Goal: Task Accomplishment & Management: Use online tool/utility

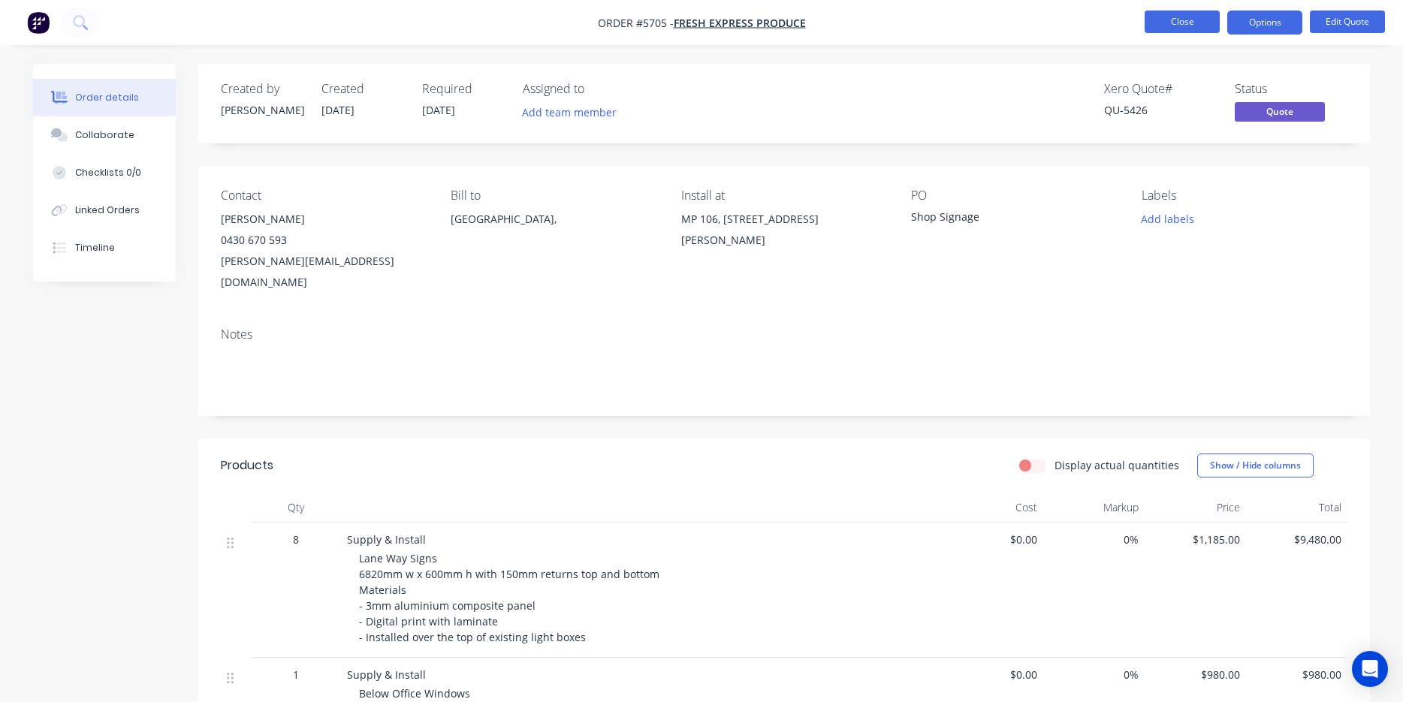
click at [1196, 24] on button "Close" at bounding box center [1182, 22] width 75 height 23
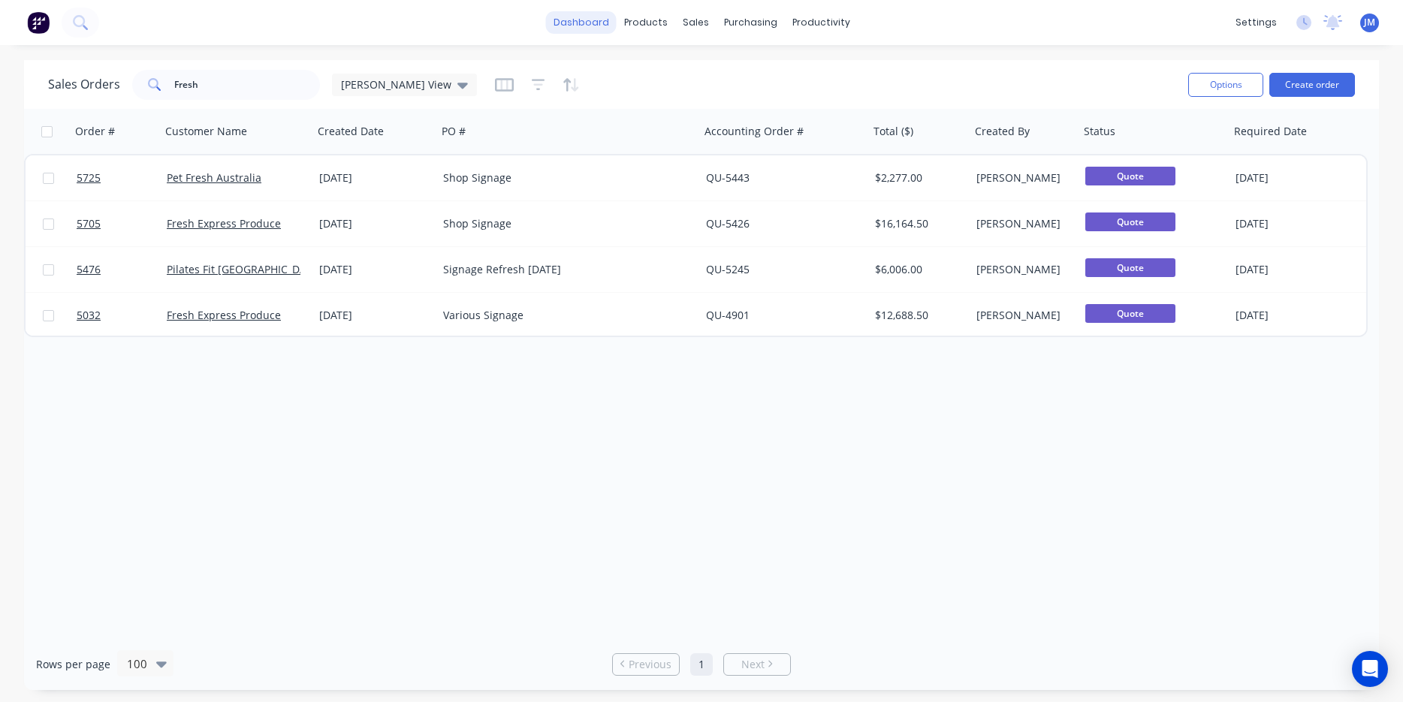
click at [574, 20] on link "dashboard" at bounding box center [581, 22] width 71 height 23
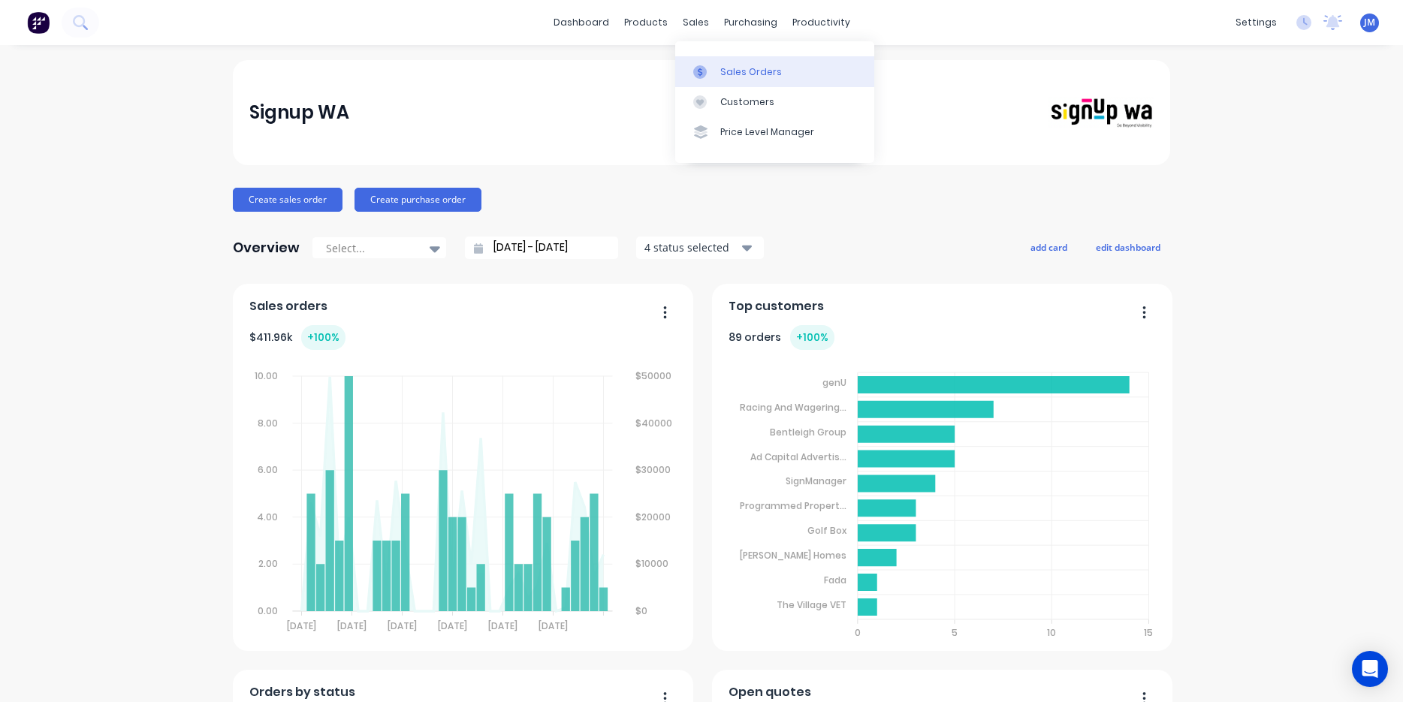
click at [737, 74] on div "Sales Orders" at bounding box center [751, 72] width 62 height 14
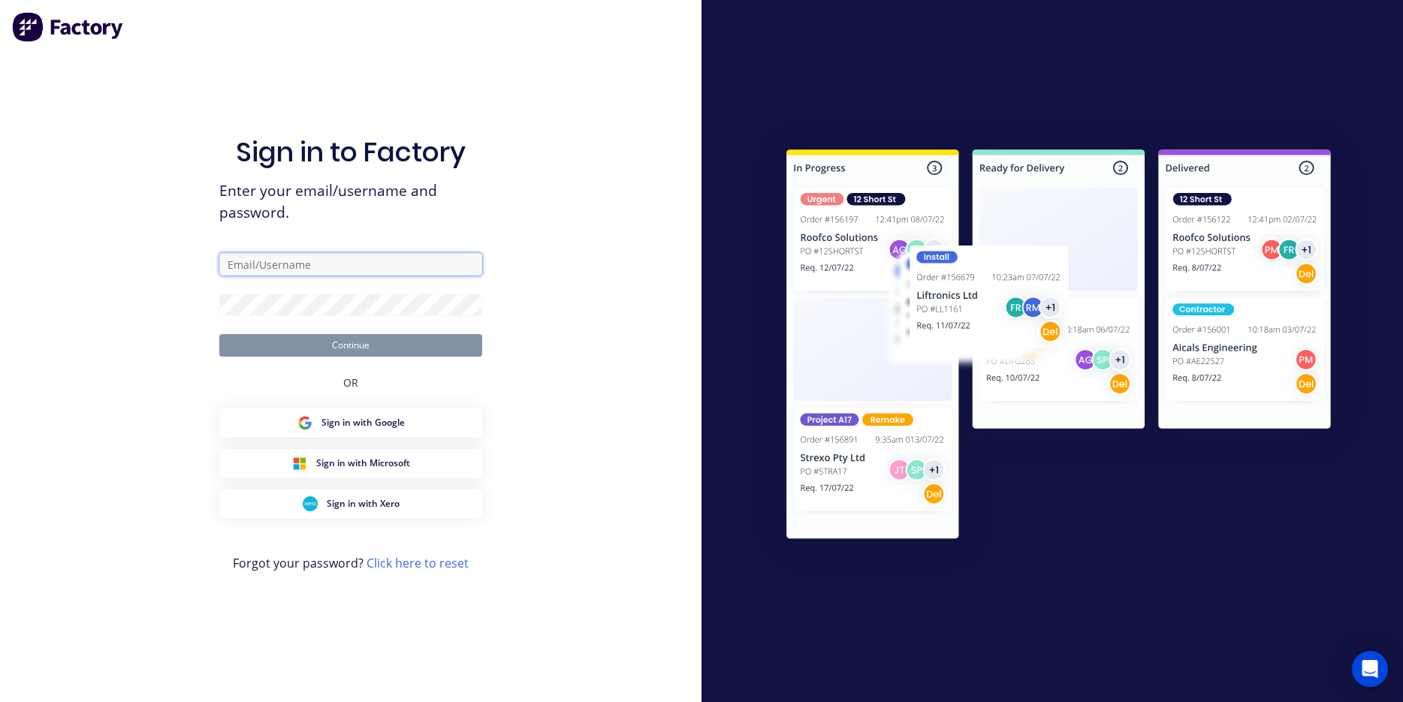
type input "[PERSON_NAME][EMAIL_ADDRESS][DOMAIN_NAME]"
click at [351, 345] on button "Continue" at bounding box center [350, 345] width 263 height 23
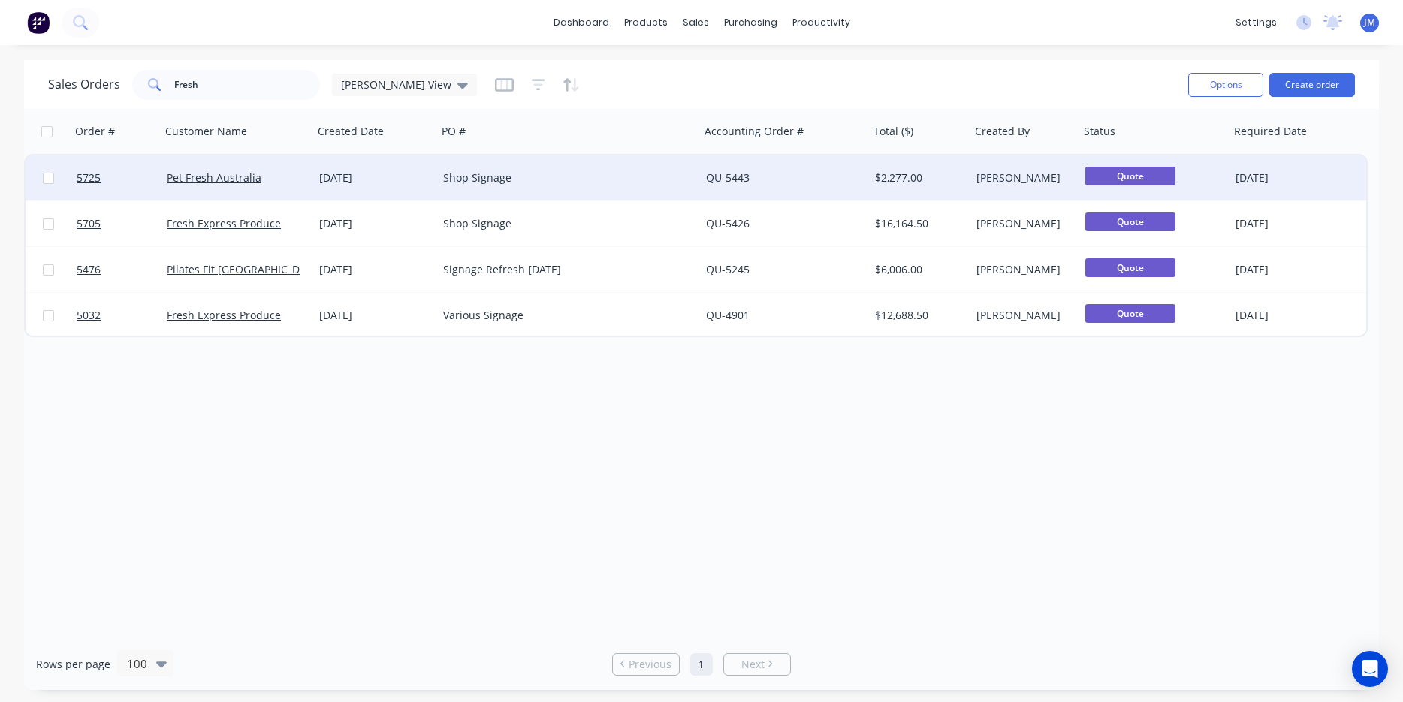
click at [261, 179] on div "Pet Fresh Australia" at bounding box center [234, 178] width 134 height 15
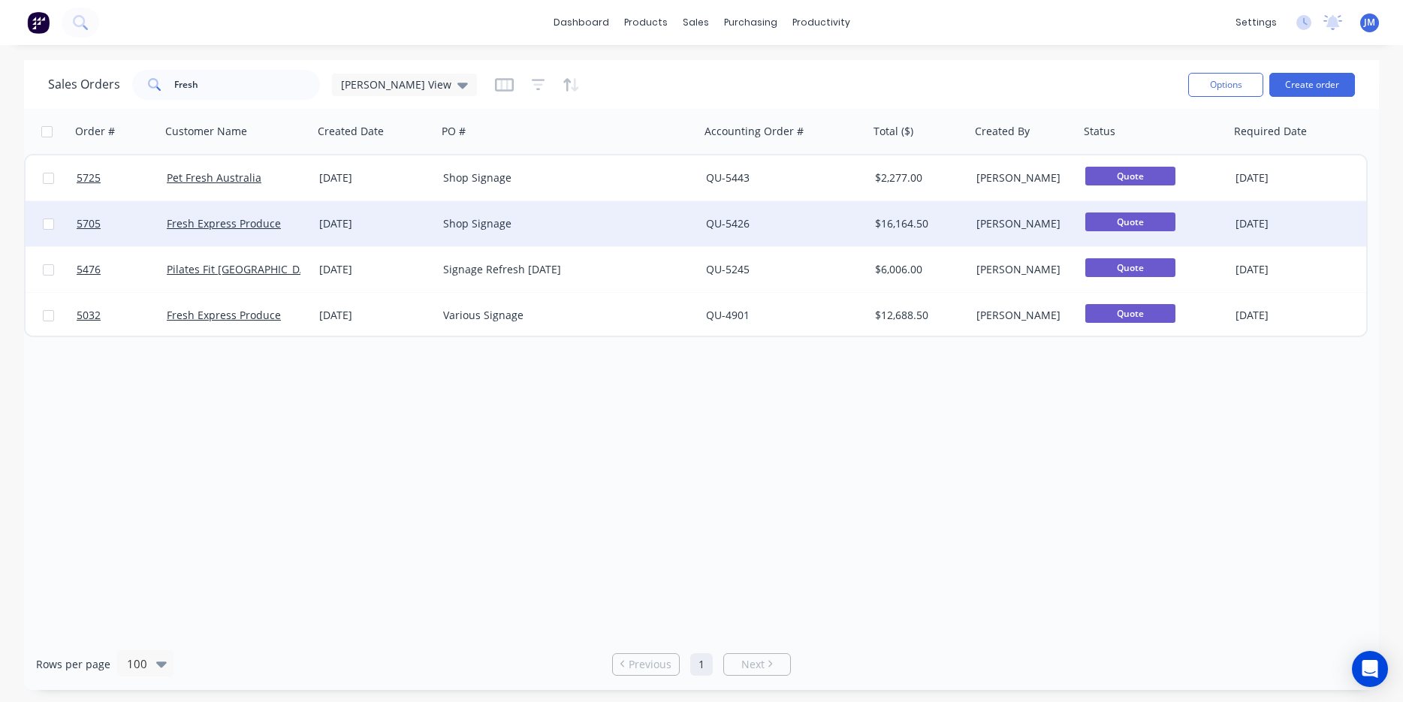
click at [349, 225] on div "[DATE]" at bounding box center [375, 223] width 112 height 15
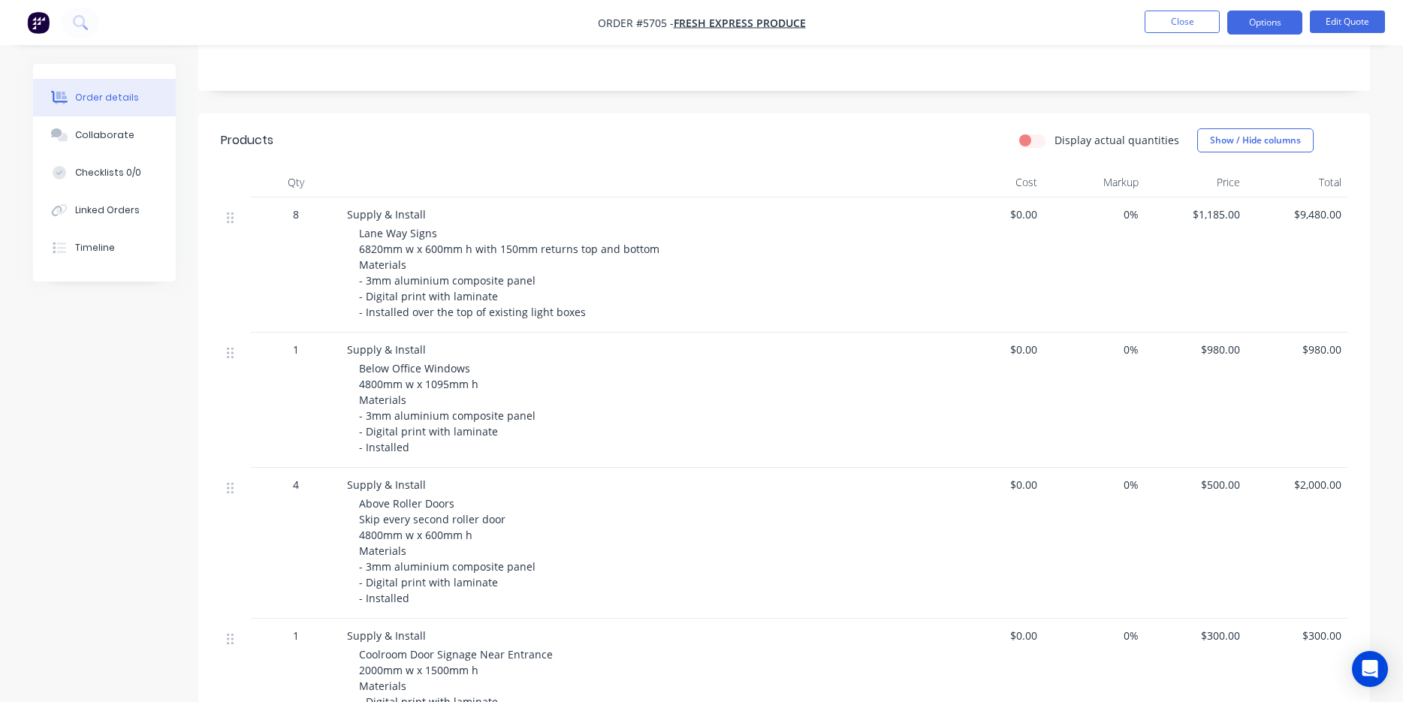
scroll to position [329, 0]
click at [532, 394] on div "Below Office Windows 4800mm w x 1095mm h Materials - 3mm aluminium composite pa…" at bounding box center [647, 404] width 577 height 95
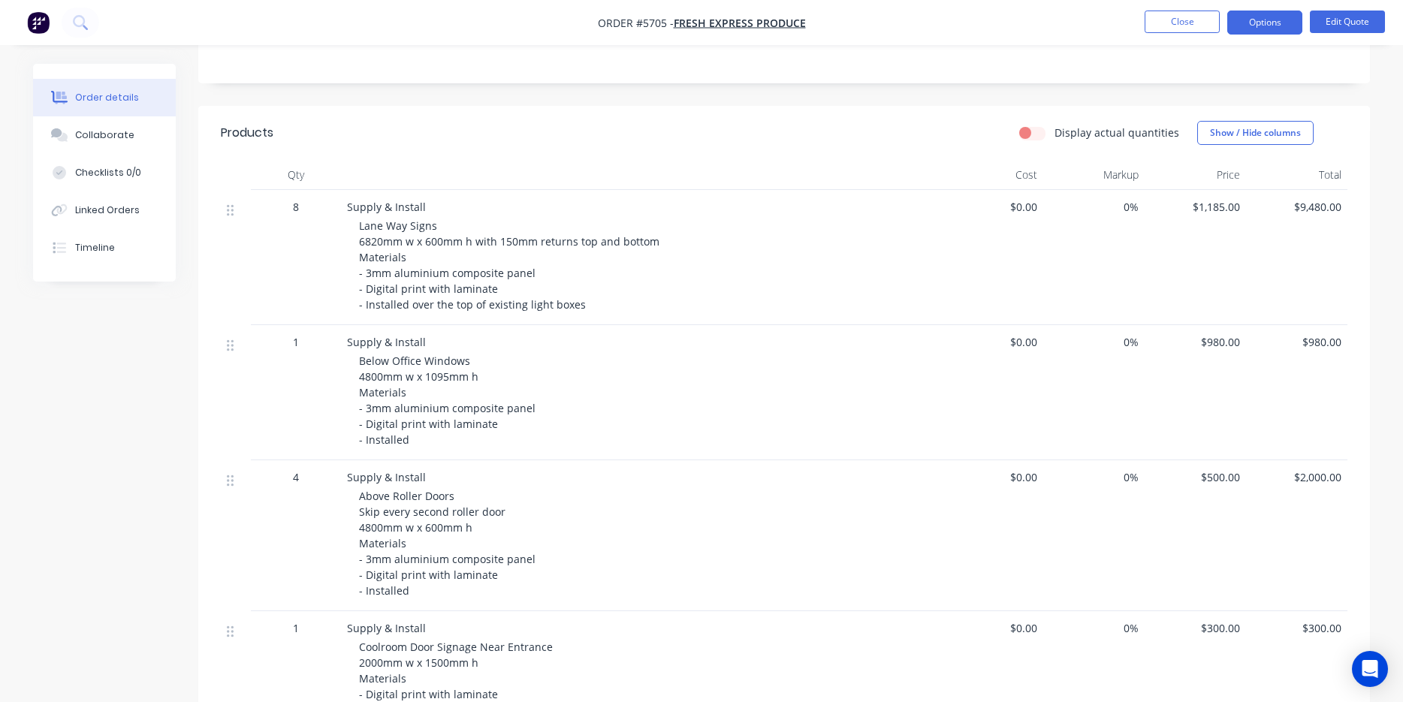
scroll to position [365, 0]
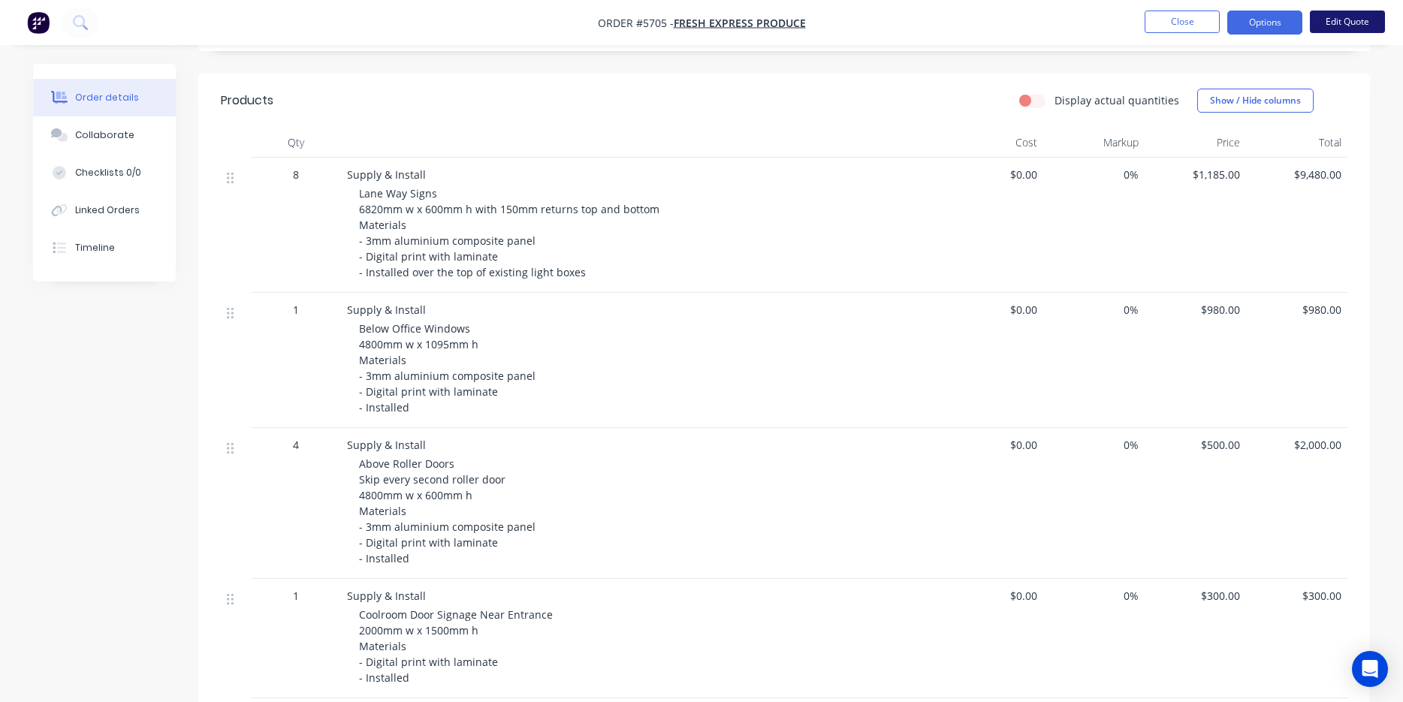
click at [1328, 22] on button "Edit Quote" at bounding box center [1347, 22] width 75 height 23
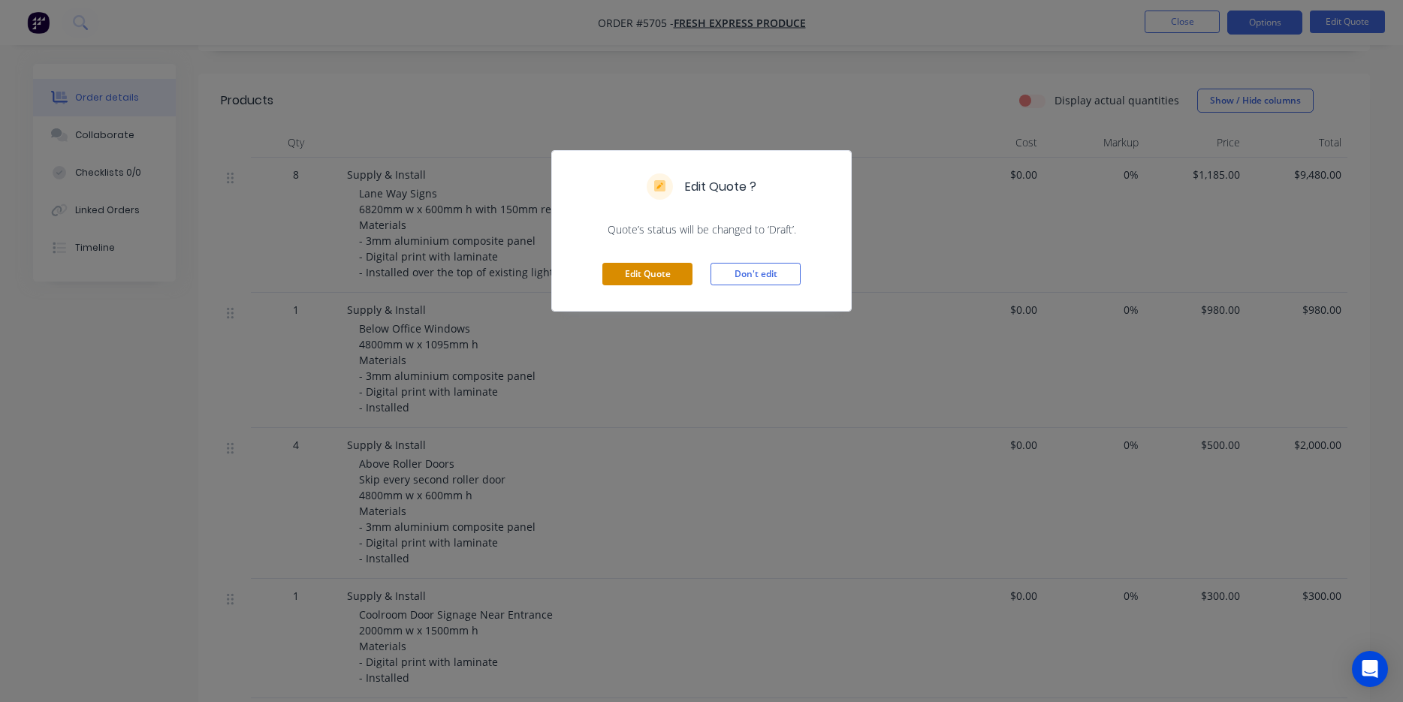
click at [663, 269] on button "Edit Quote" at bounding box center [647, 274] width 90 height 23
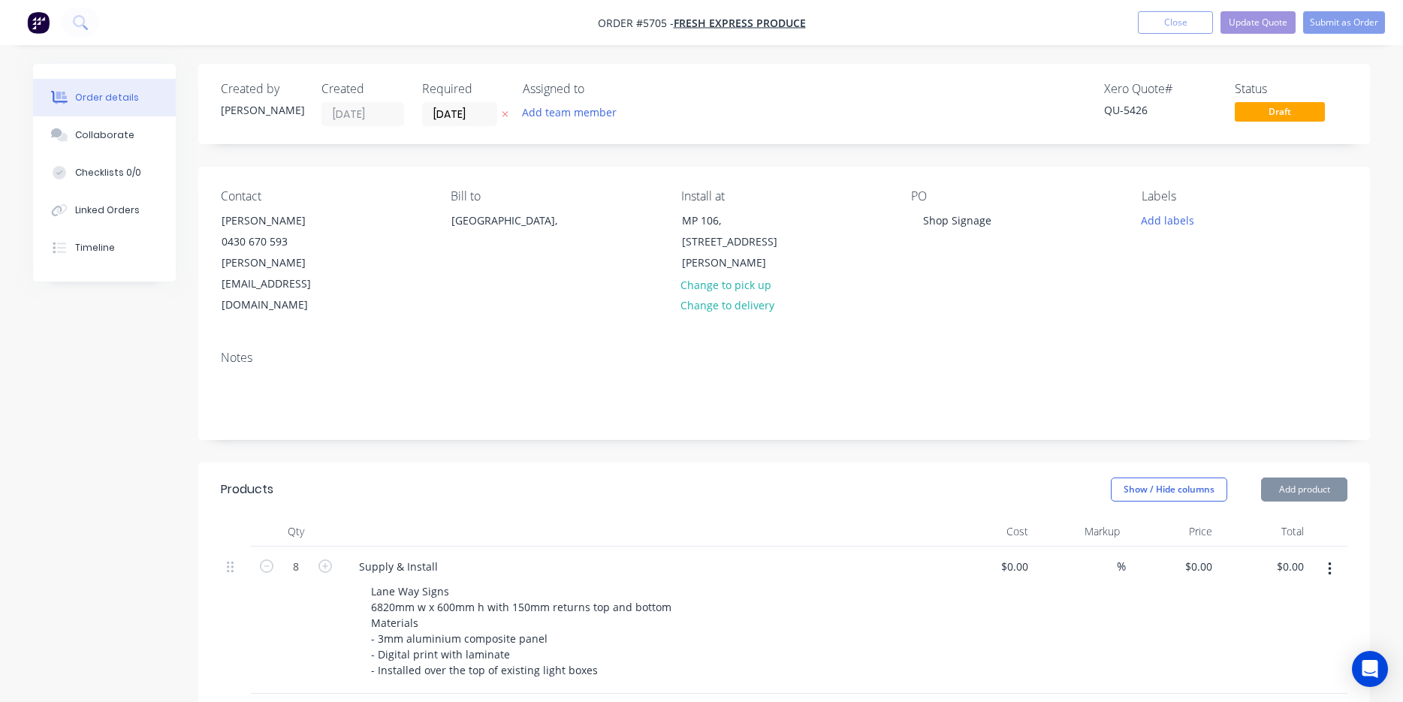
type input "$1,185.00"
type input "$9,480.00"
type input "$980.00"
type input "$500.00"
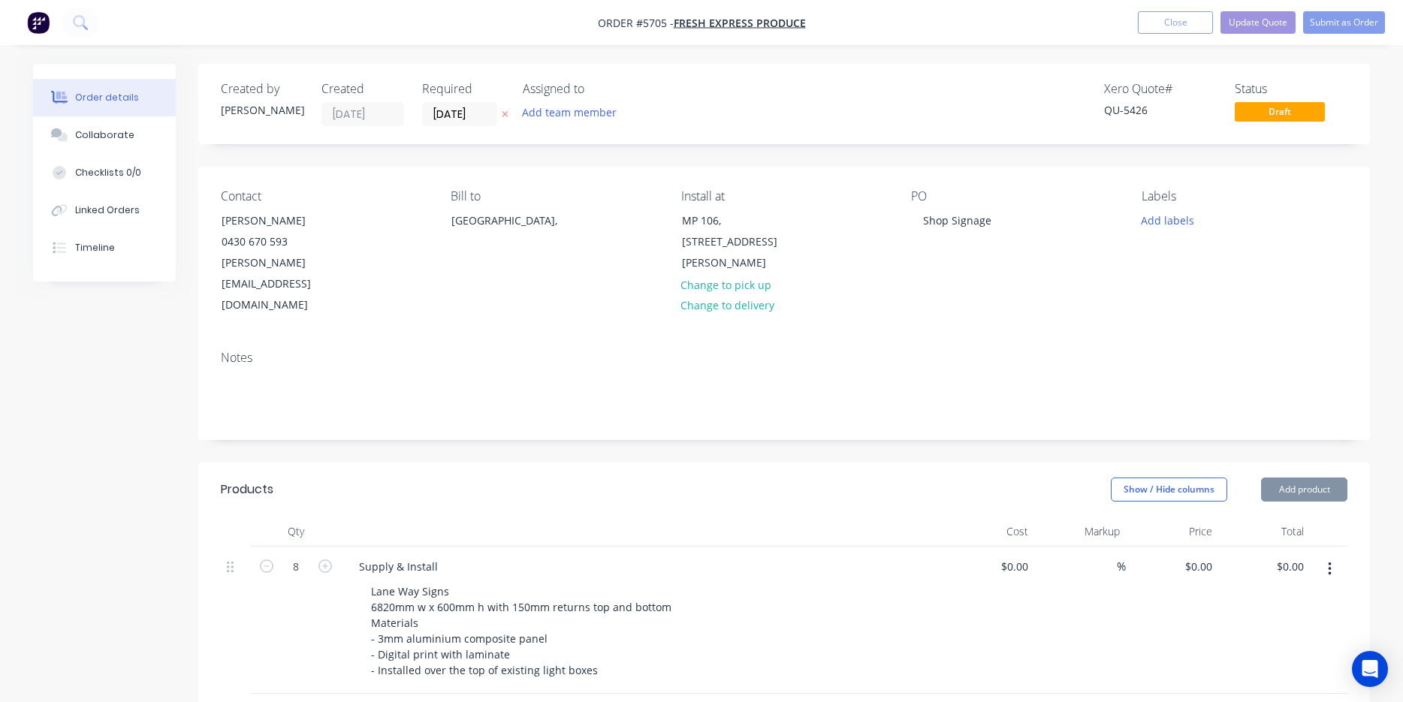
type input "$2,000.00"
type input "$300.00"
type input "$125.00"
type input "$375.00"
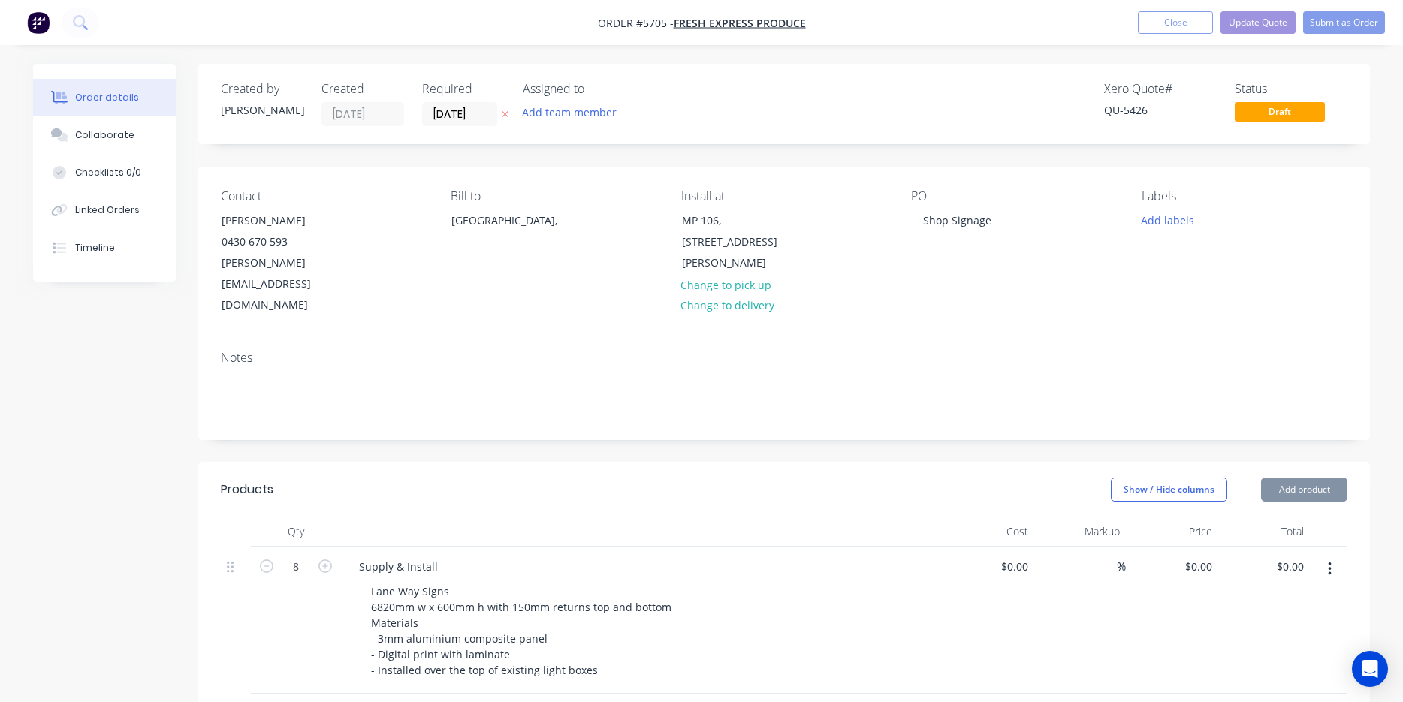
type input "$690.00"
type input "$290.00"
type input "$870.00"
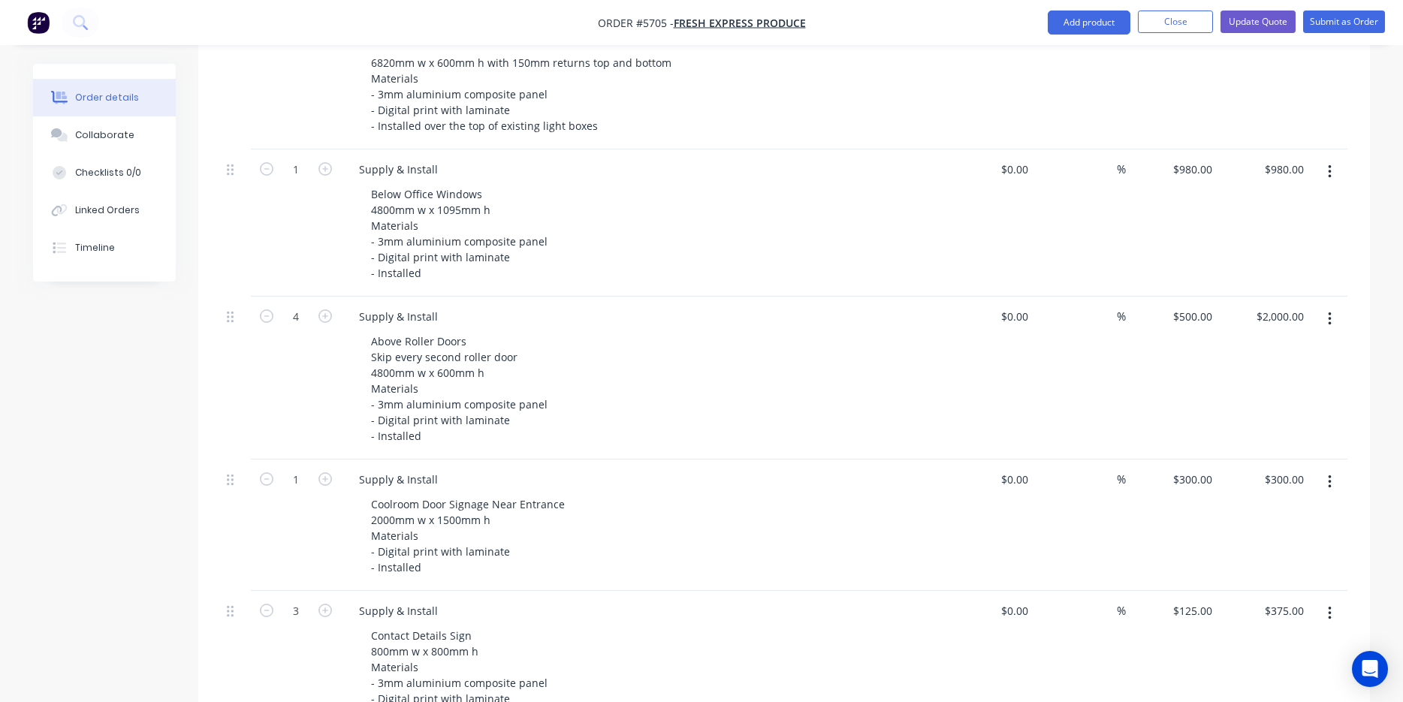
scroll to position [547, 0]
click at [326, 307] on icon "button" at bounding box center [326, 314] width 14 height 14
type input "5"
type input "$2,500.00"
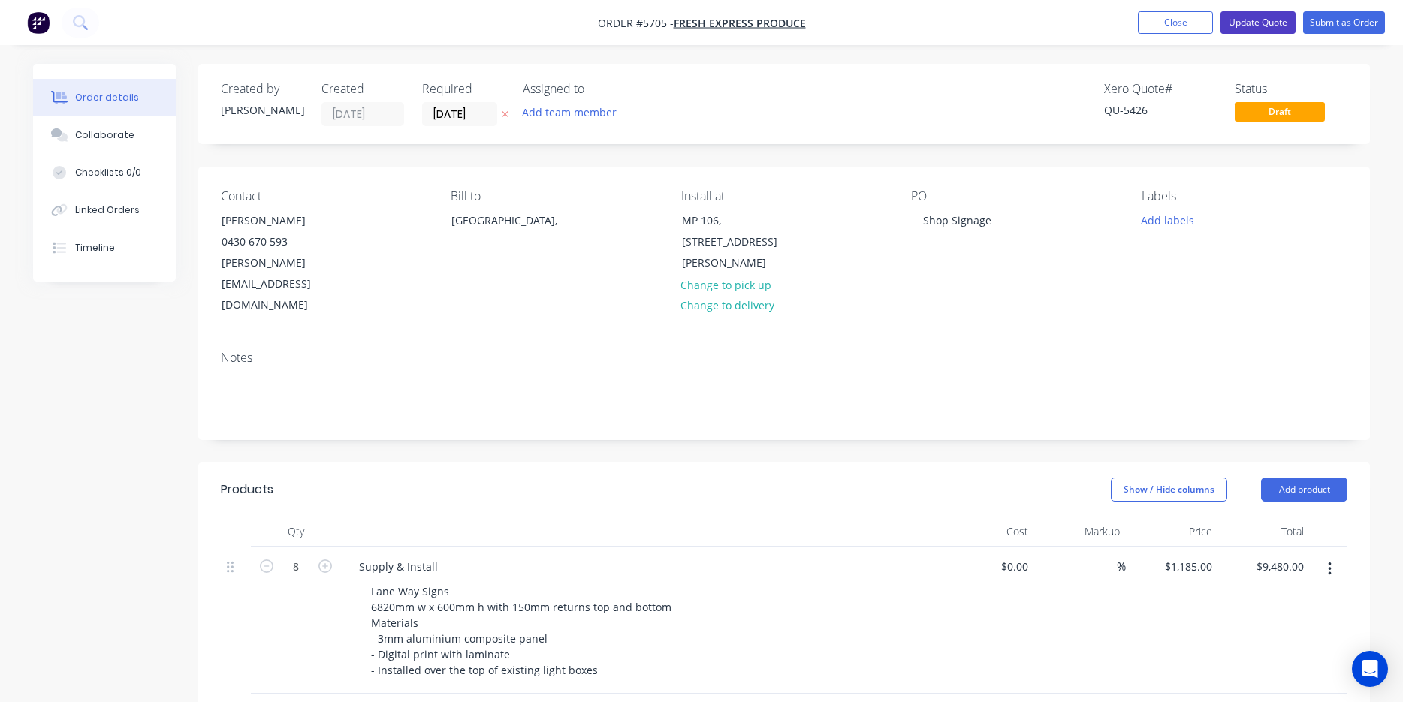
scroll to position [0, 0]
click at [1266, 28] on button "Update Quote" at bounding box center [1258, 22] width 75 height 23
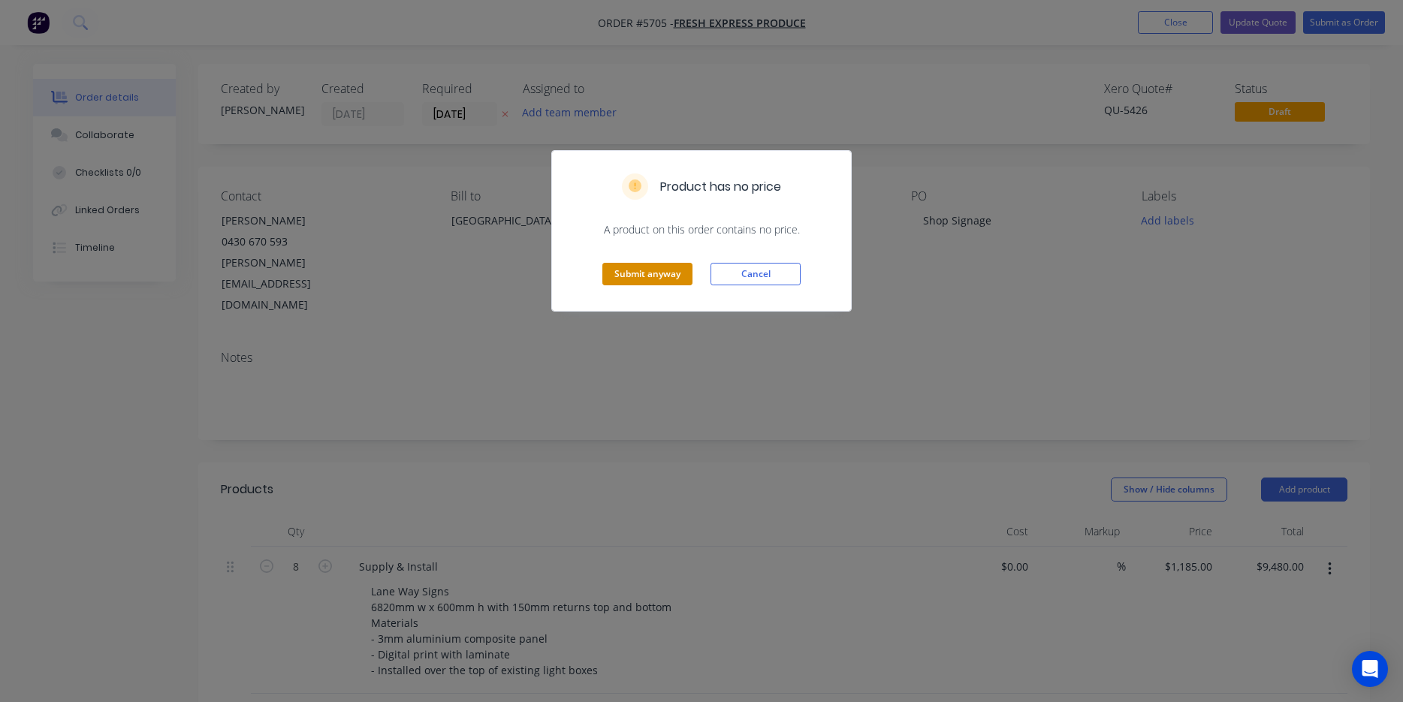
click at [636, 285] on button "Submit anyway" at bounding box center [647, 274] width 90 height 23
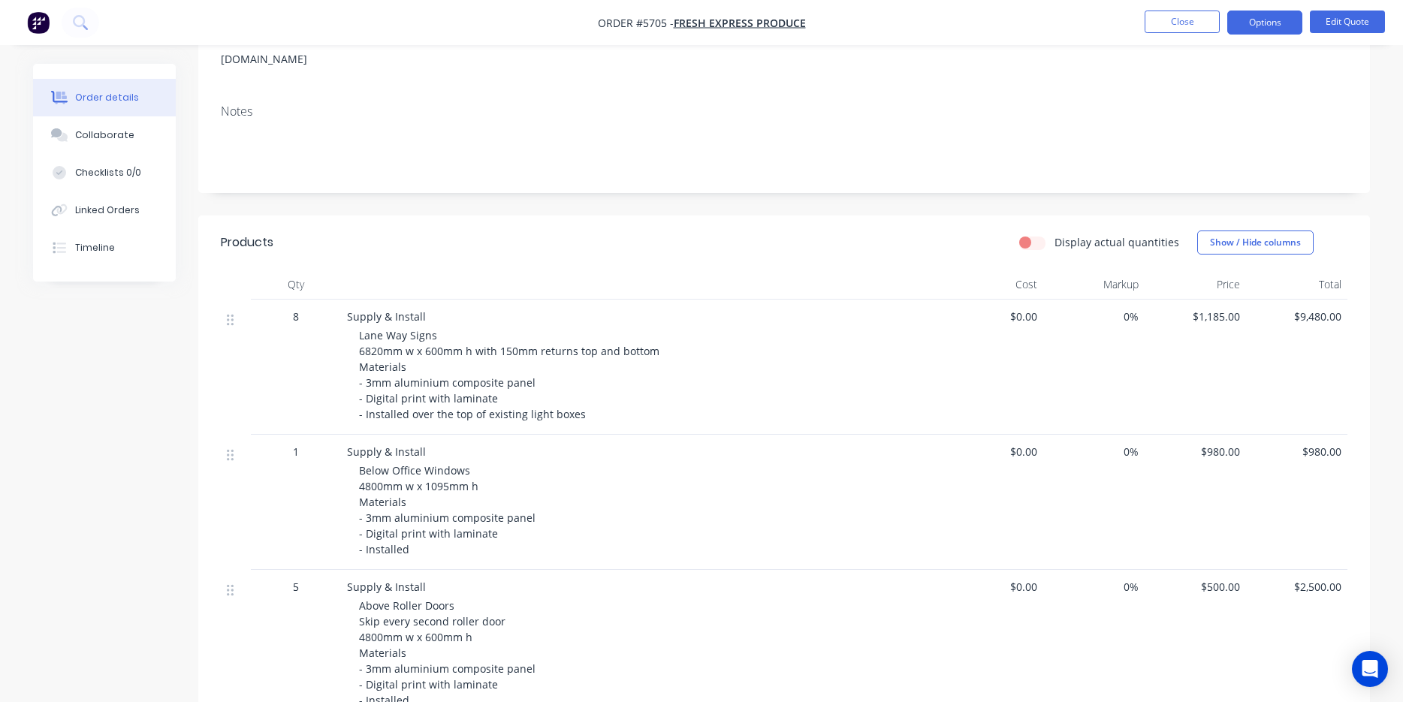
scroll to position [222, 0]
click at [382, 329] on span "Lane Way Signs 6820mm w x 600mm h with 150mm returns top and bottom Materials -…" at bounding box center [509, 375] width 300 height 93
click at [1327, 26] on button "Edit Quote" at bounding box center [1347, 22] width 75 height 23
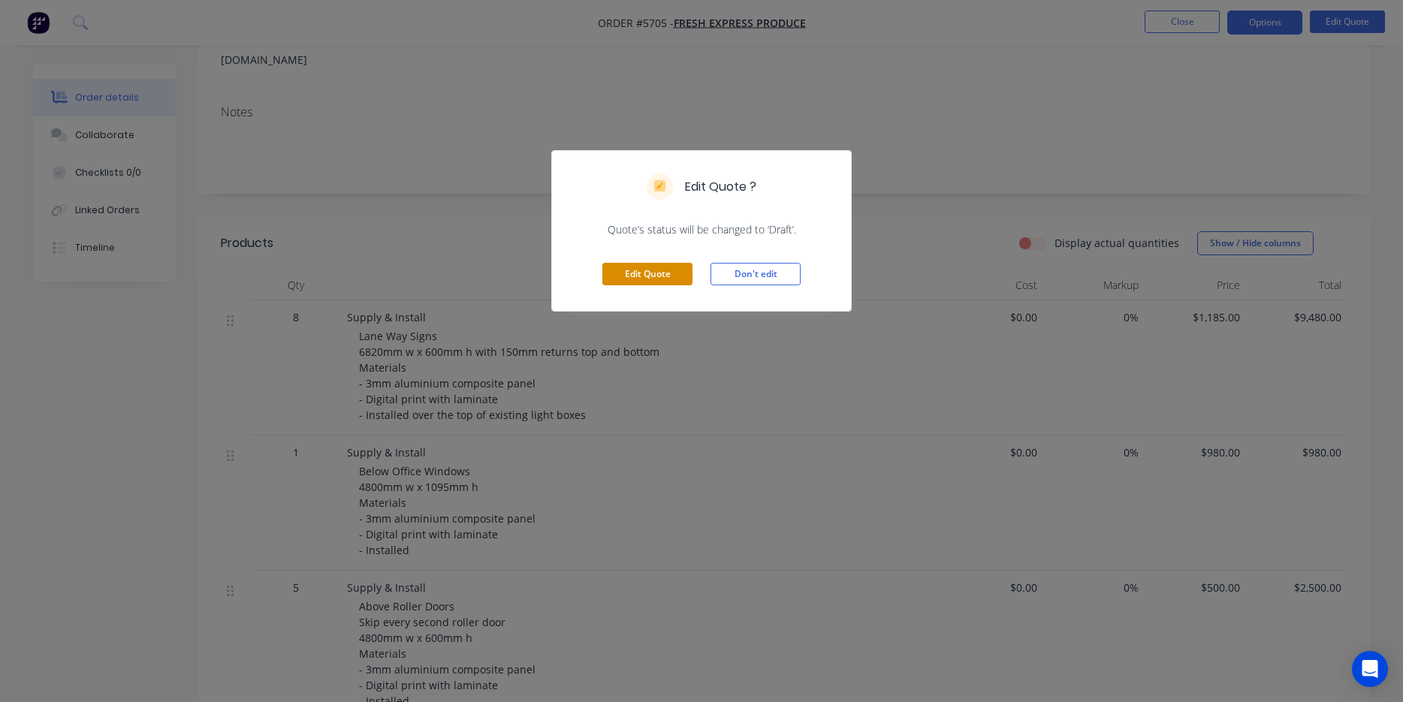
click at [651, 264] on button "Edit Quote" at bounding box center [647, 274] width 90 height 23
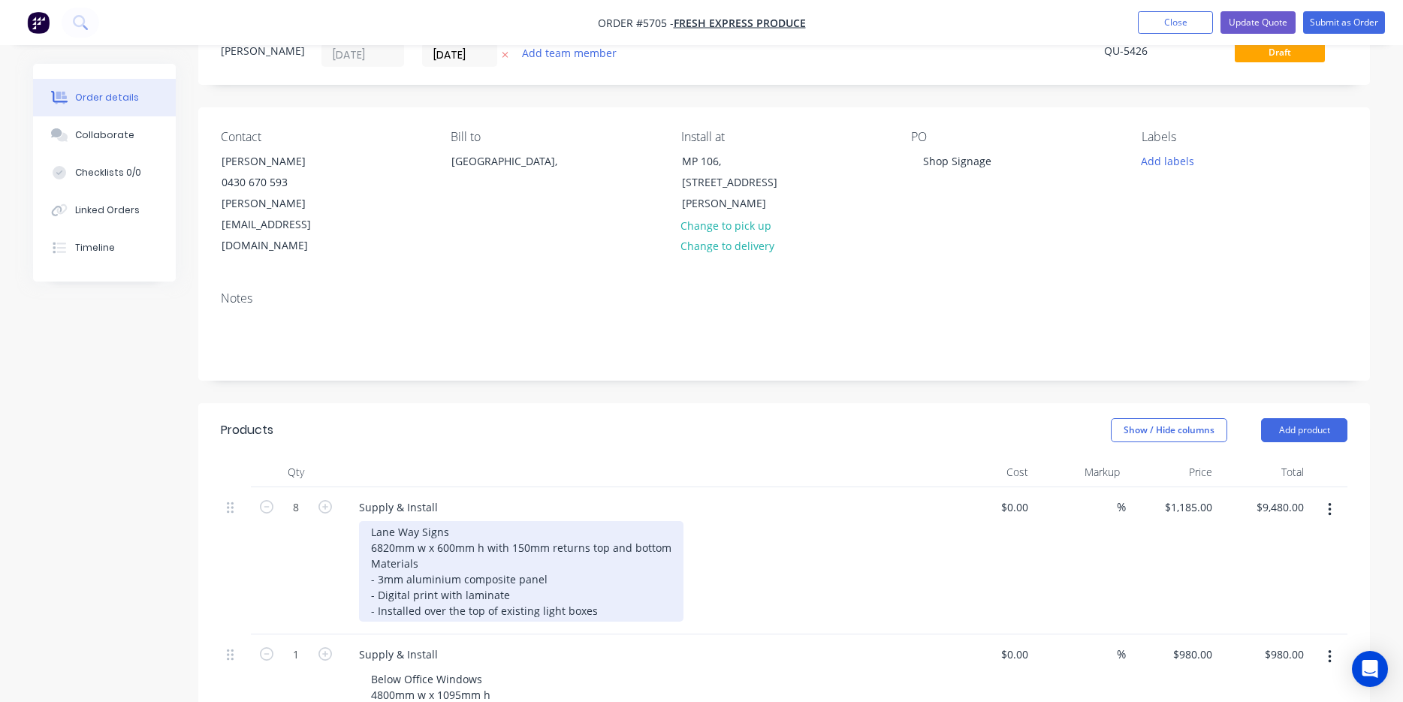
scroll to position [83, 0]
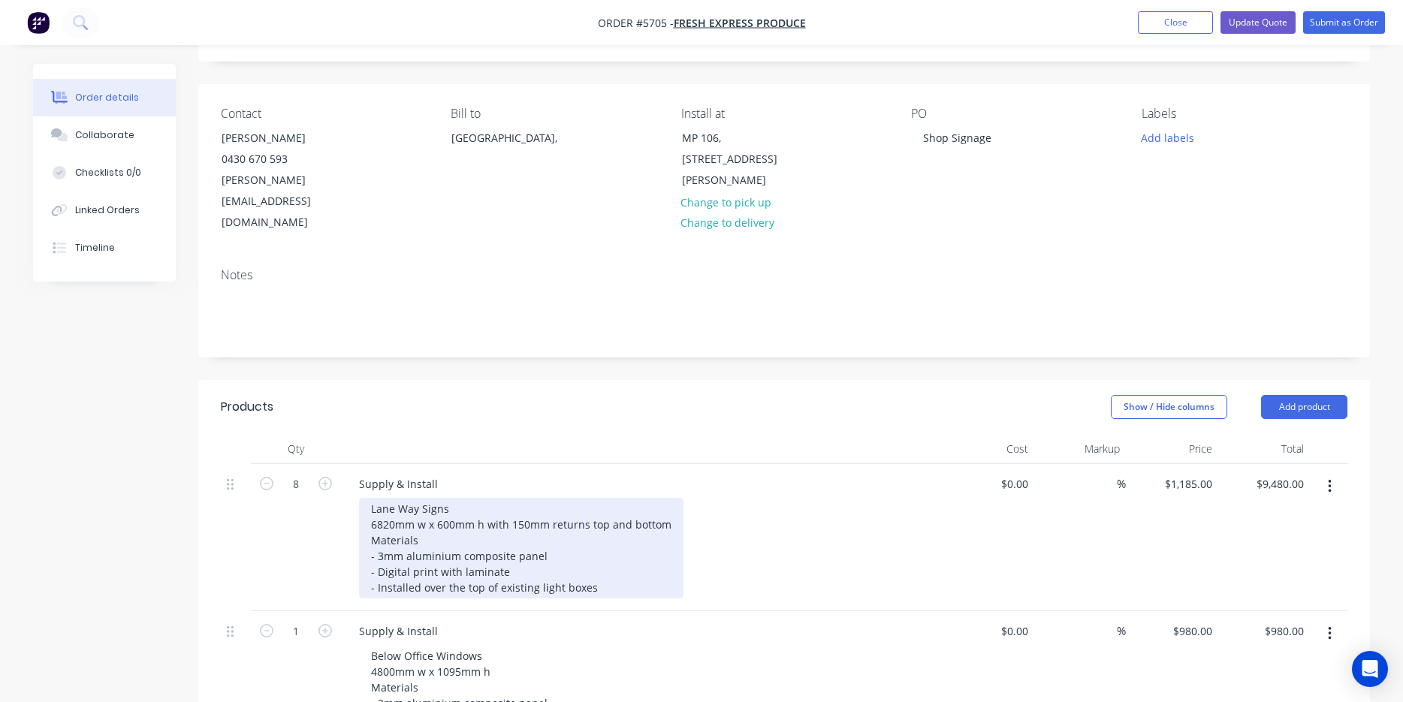
click at [394, 499] on div "Lane Way Signs 6820mm w x 600mm h with 150mm returns top and bottom Materials -…" at bounding box center [521, 548] width 325 height 101
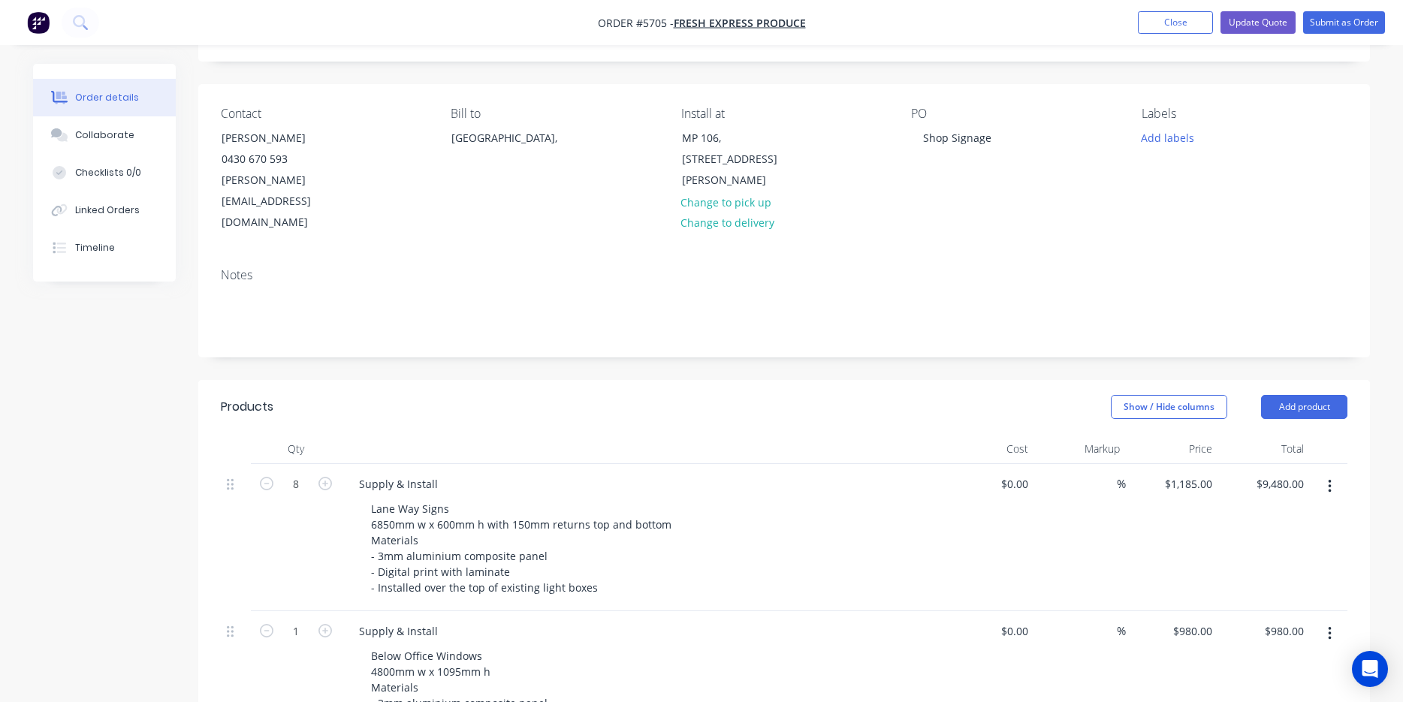
click at [624, 439] on div at bounding box center [641, 449] width 601 height 30
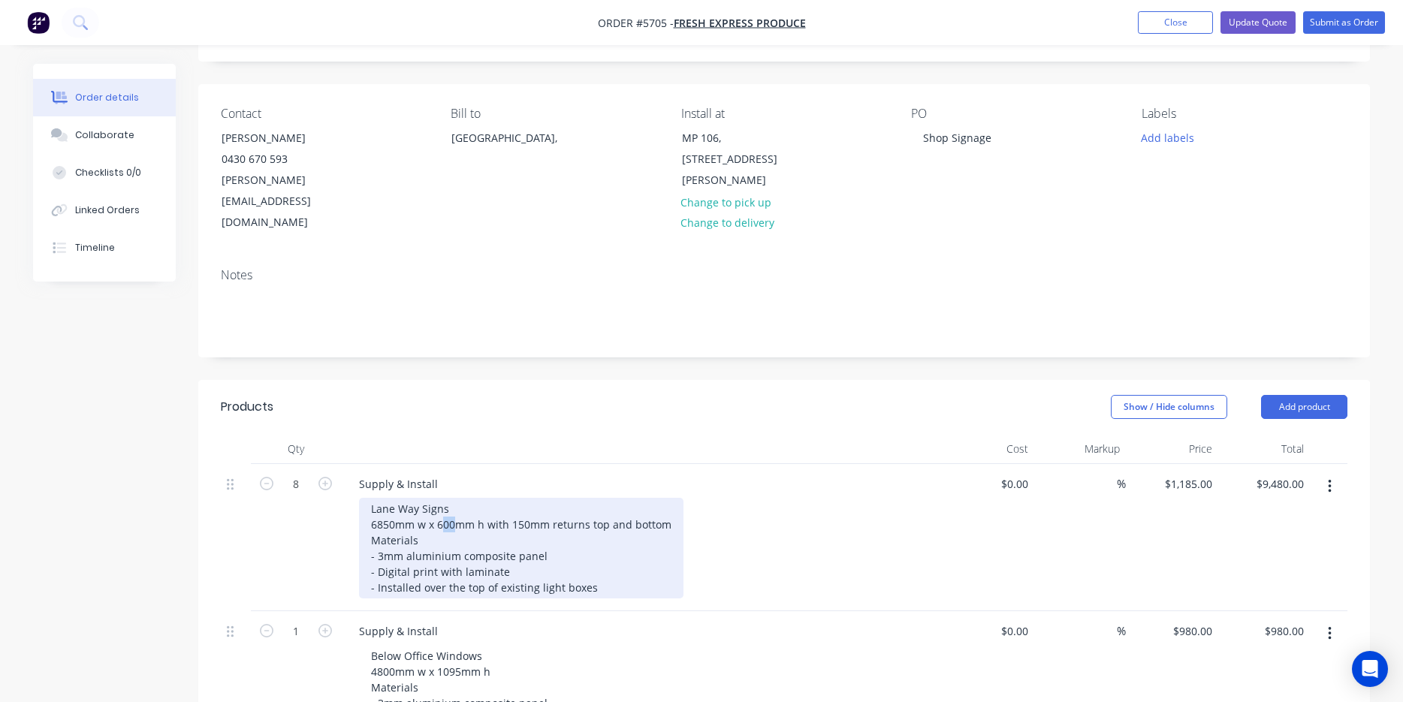
drag, startPoint x: 454, startPoint y: 500, endPoint x: 445, endPoint y: 500, distance: 9.8
click at [445, 500] on div "Lane Way Signs 6850mm w x 600mm h with 150mm returns top and bottom Materials -…" at bounding box center [521, 548] width 325 height 101
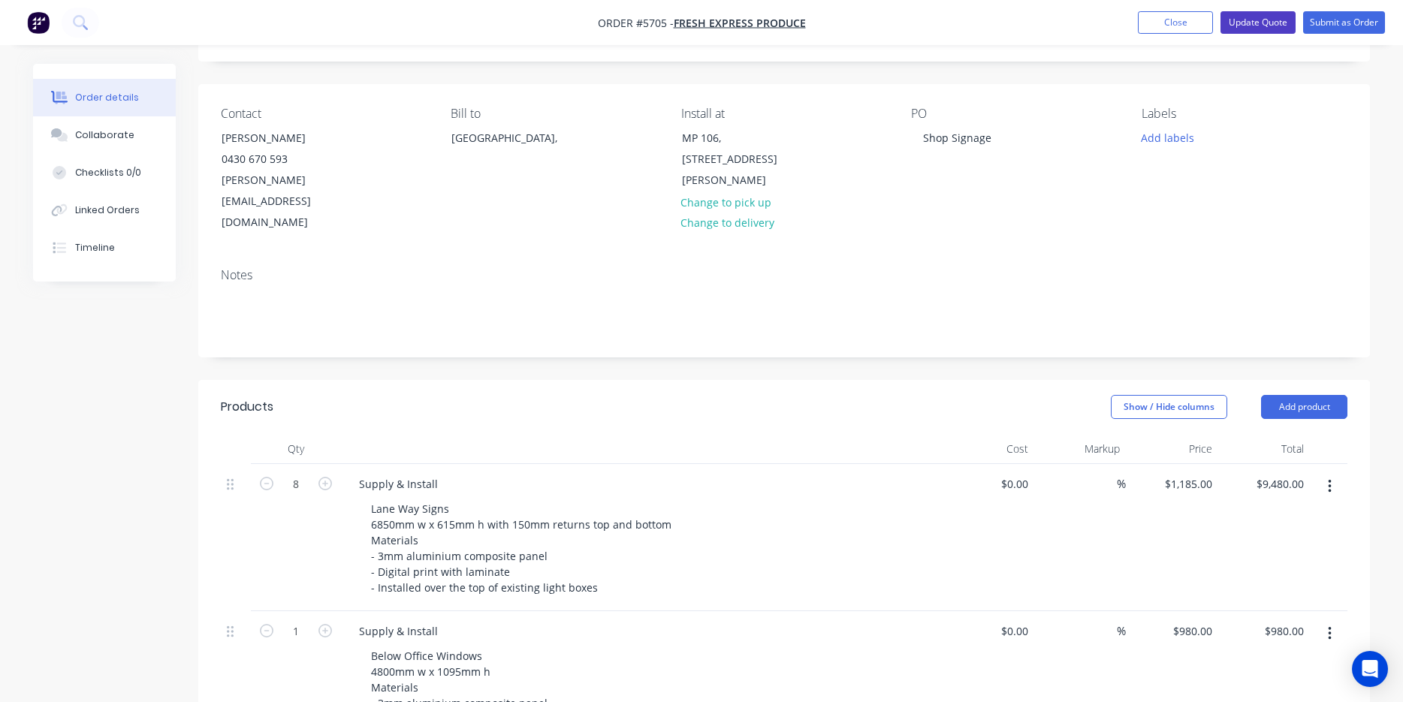
click at [1264, 23] on button "Update Quote" at bounding box center [1258, 22] width 75 height 23
type input "$1,185.00"
type input "$9,480.00"
type input "$980.00"
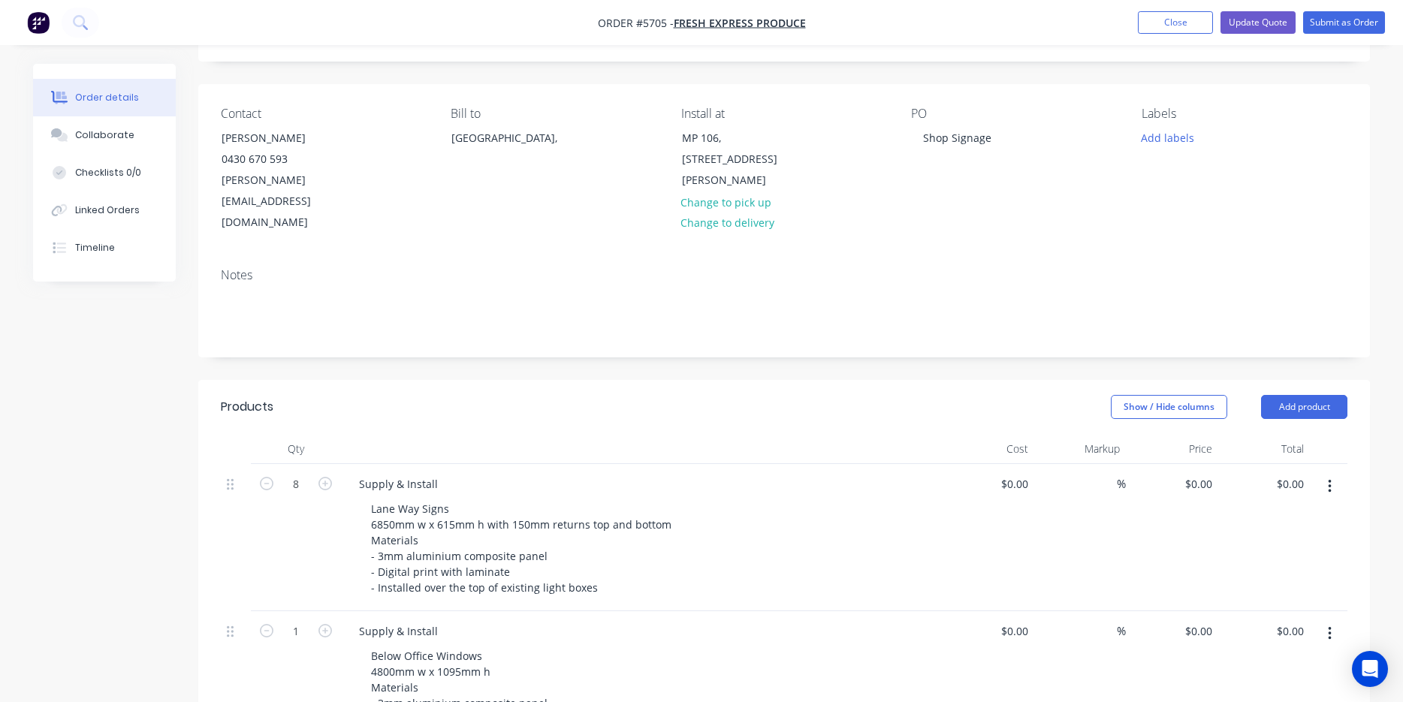
type input "$500.00"
type input "$2,500.00"
type input "$300.00"
type input "$125.00"
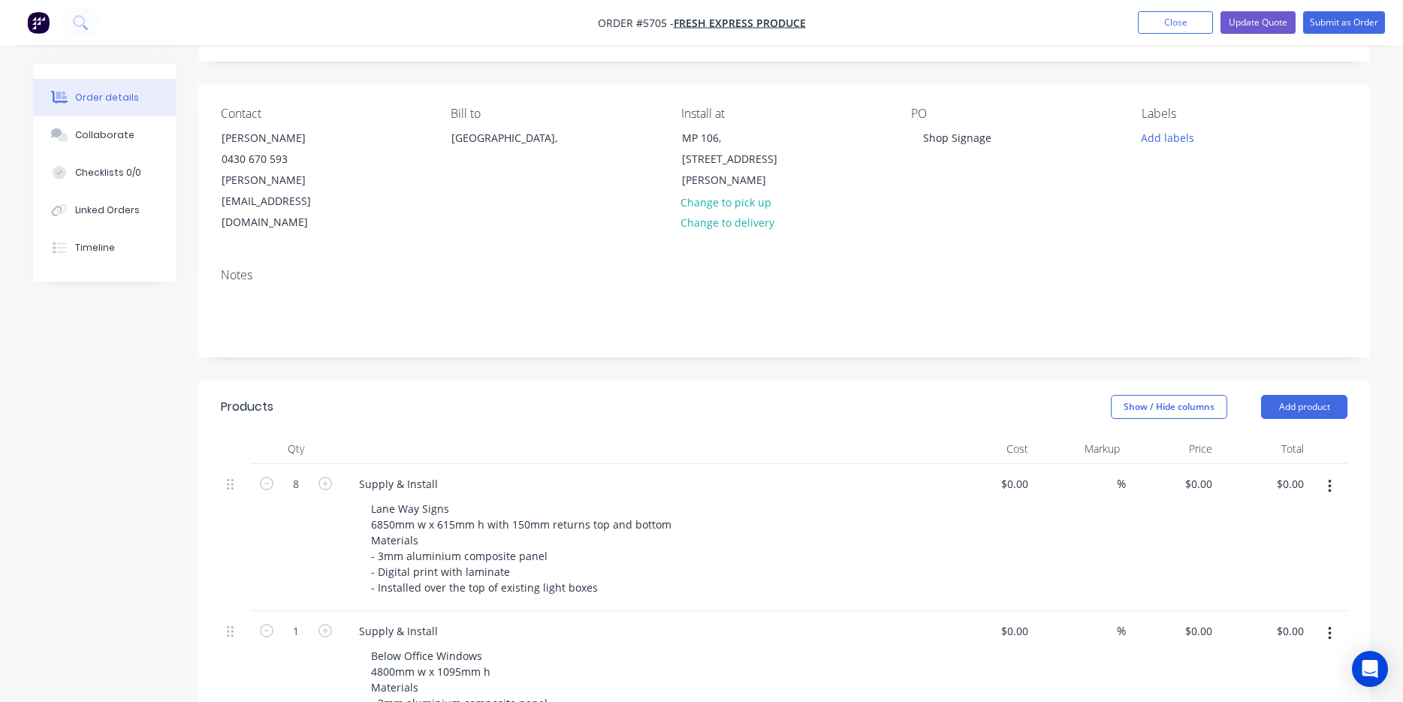
type input "$375.00"
type input "$690.00"
type input "$290.00"
type input "$870.00"
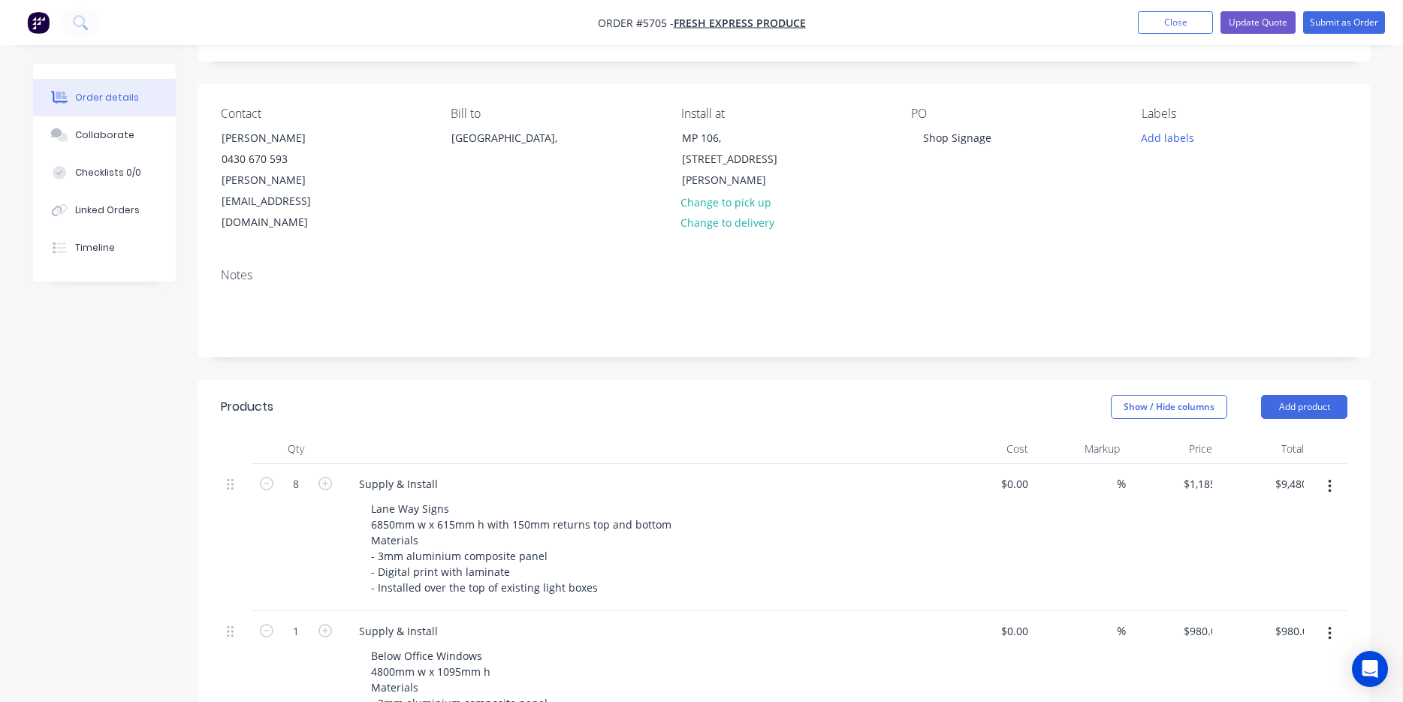
scroll to position [0, 0]
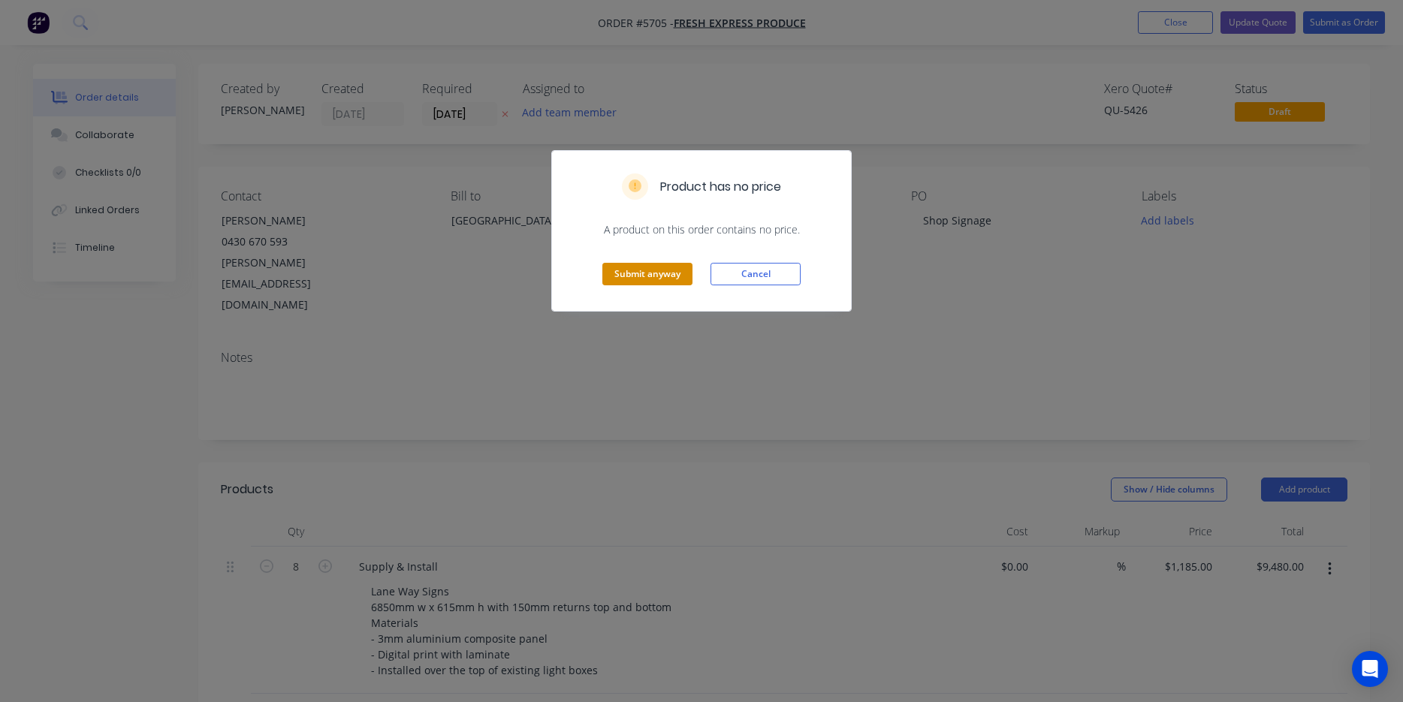
click at [667, 276] on button "Submit anyway" at bounding box center [647, 274] width 90 height 23
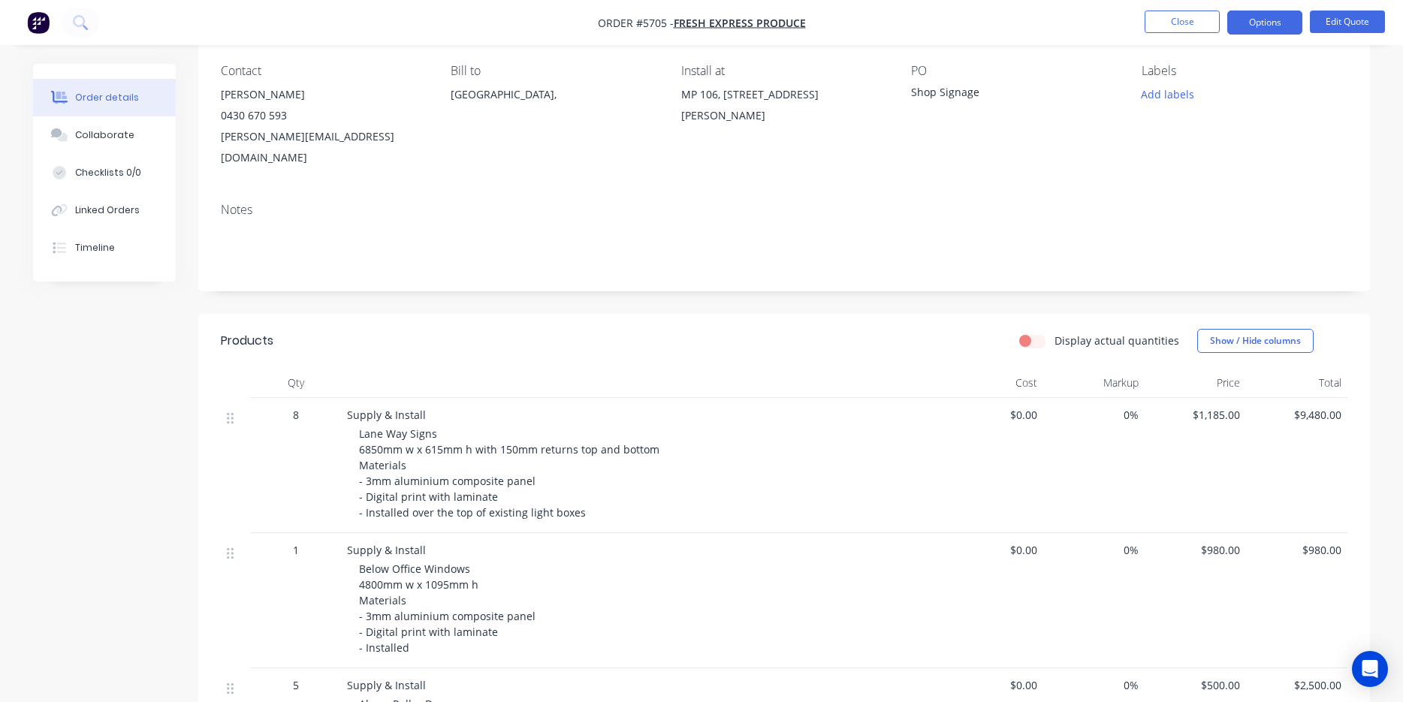
scroll to position [126, 0]
click at [1182, 15] on button "Close" at bounding box center [1182, 22] width 75 height 23
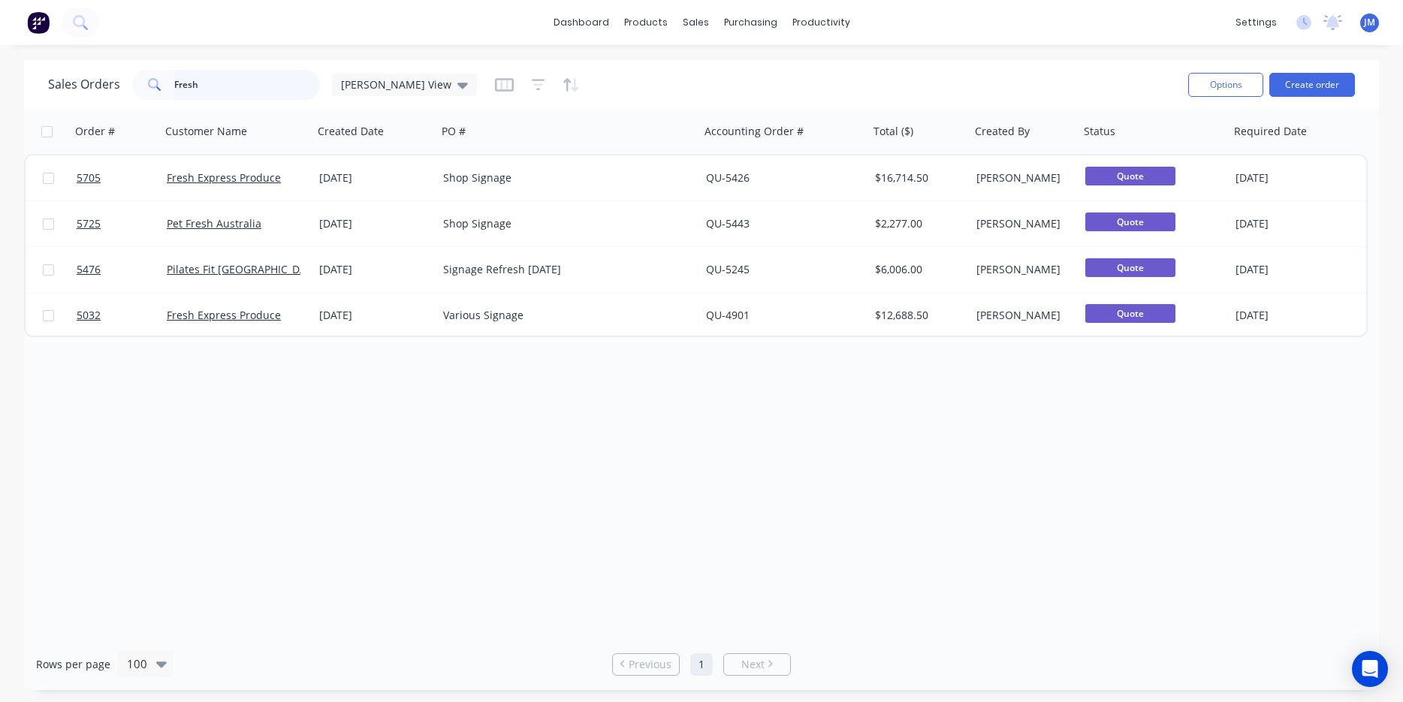
click at [233, 91] on input "Fresh" at bounding box center [247, 85] width 146 height 30
click at [1329, 95] on button "Create order" at bounding box center [1313, 85] width 86 height 24
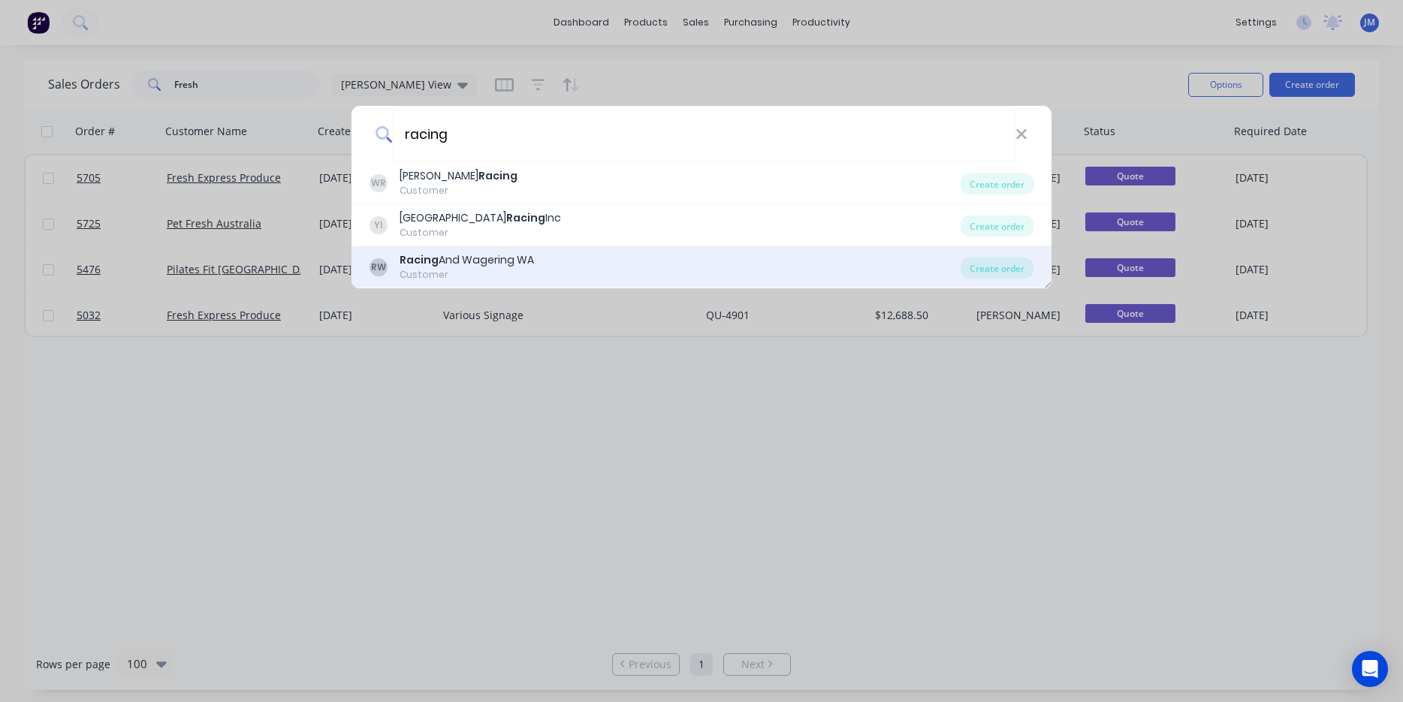
type input "racing"
click at [649, 252] on div "RW Racing And Wagering WA Customer Create order" at bounding box center [702, 267] width 700 height 42
click at [527, 267] on div "Racing And Wagering WA" at bounding box center [467, 260] width 134 height 16
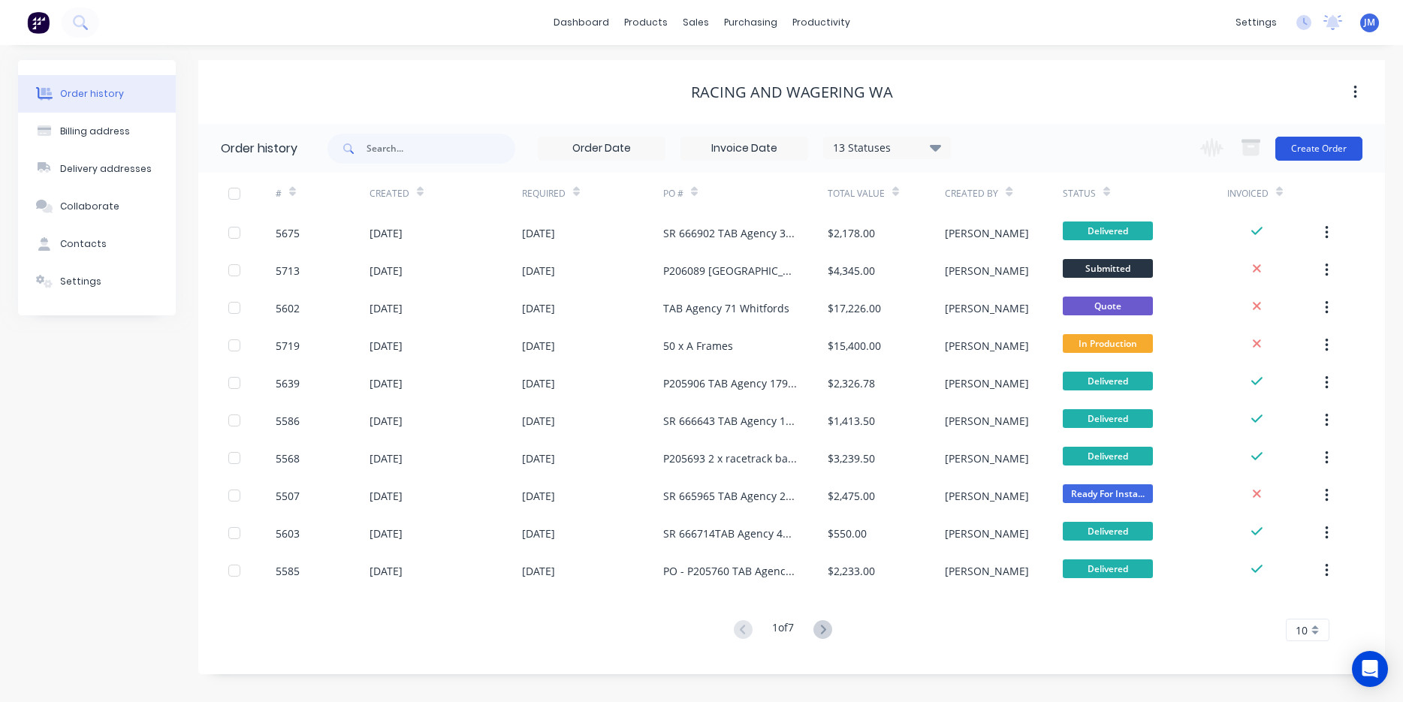
click at [1333, 158] on button "Create Order" at bounding box center [1319, 149] width 87 height 24
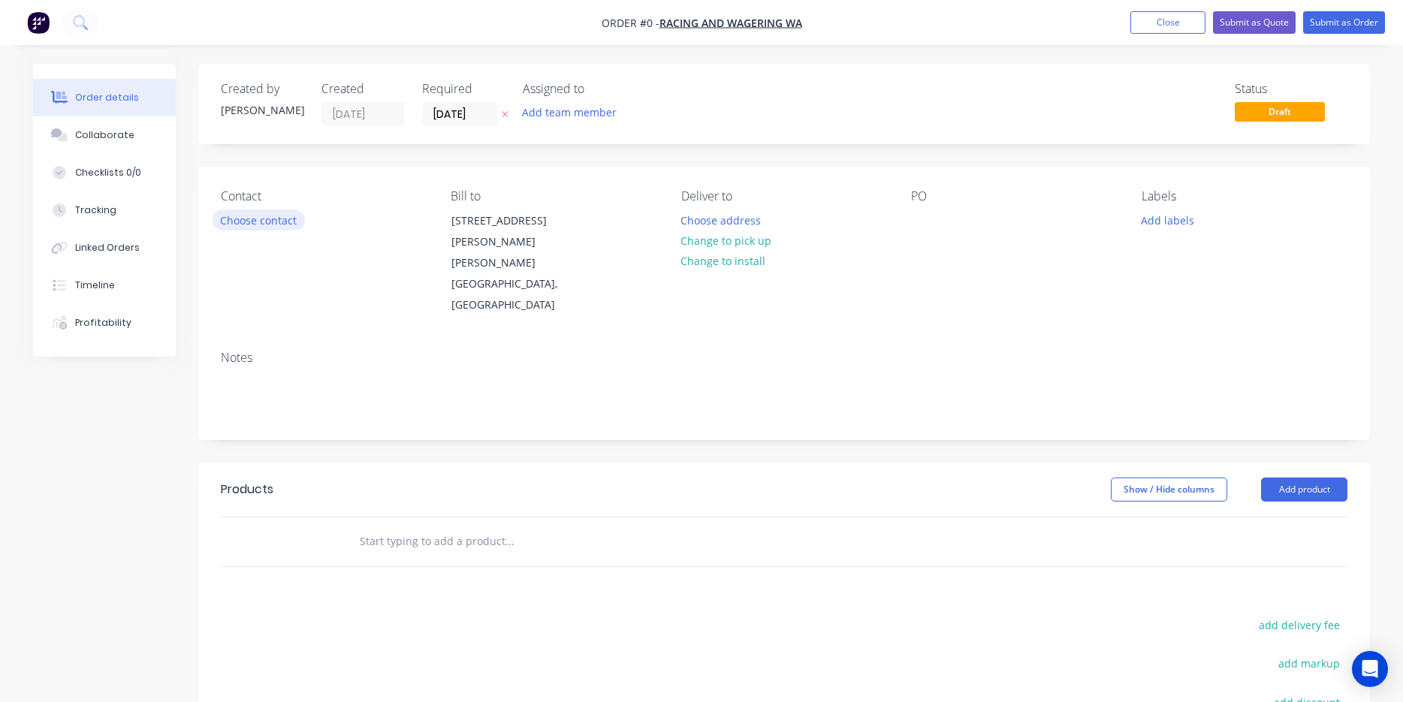
click at [270, 221] on button "Choose contact" at bounding box center [259, 220] width 92 height 20
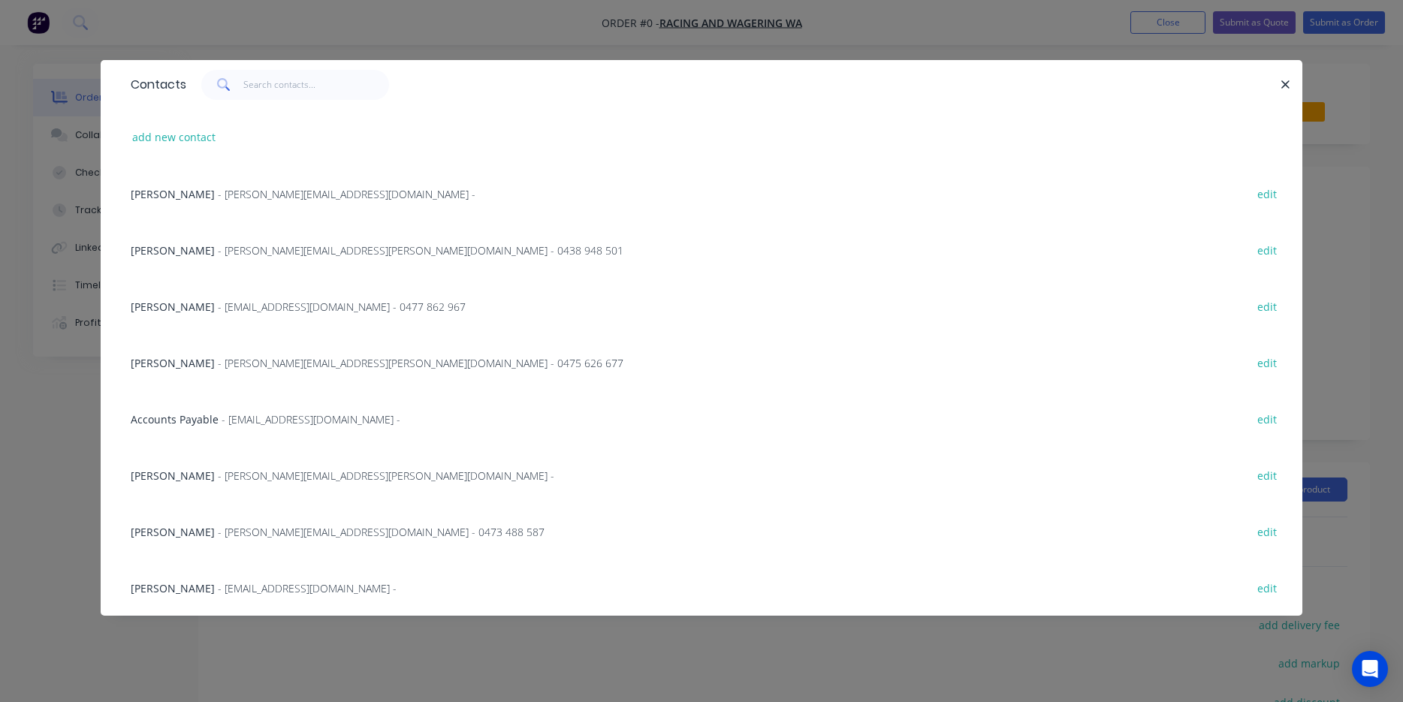
click at [240, 587] on span "- [EMAIL_ADDRESS][DOMAIN_NAME] -" at bounding box center [307, 588] width 179 height 14
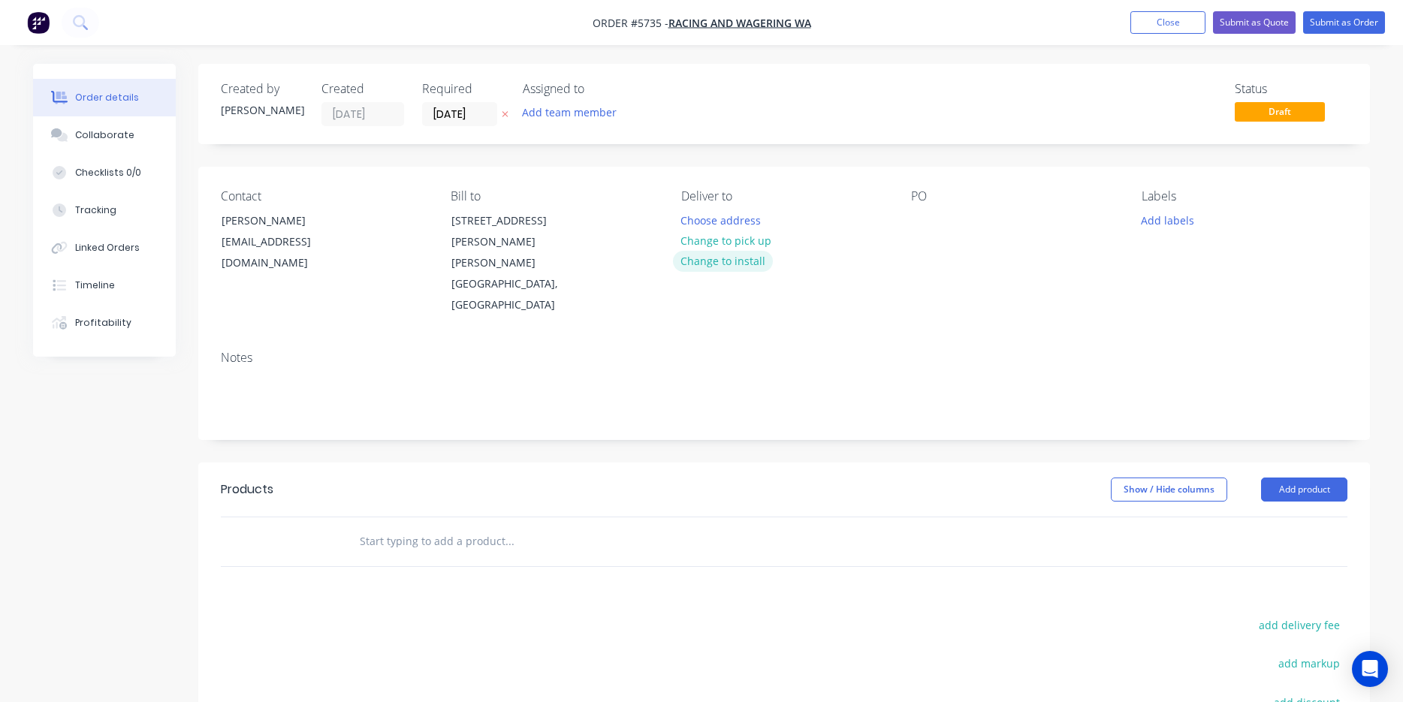
click at [729, 264] on button "Change to install" at bounding box center [723, 261] width 101 height 20
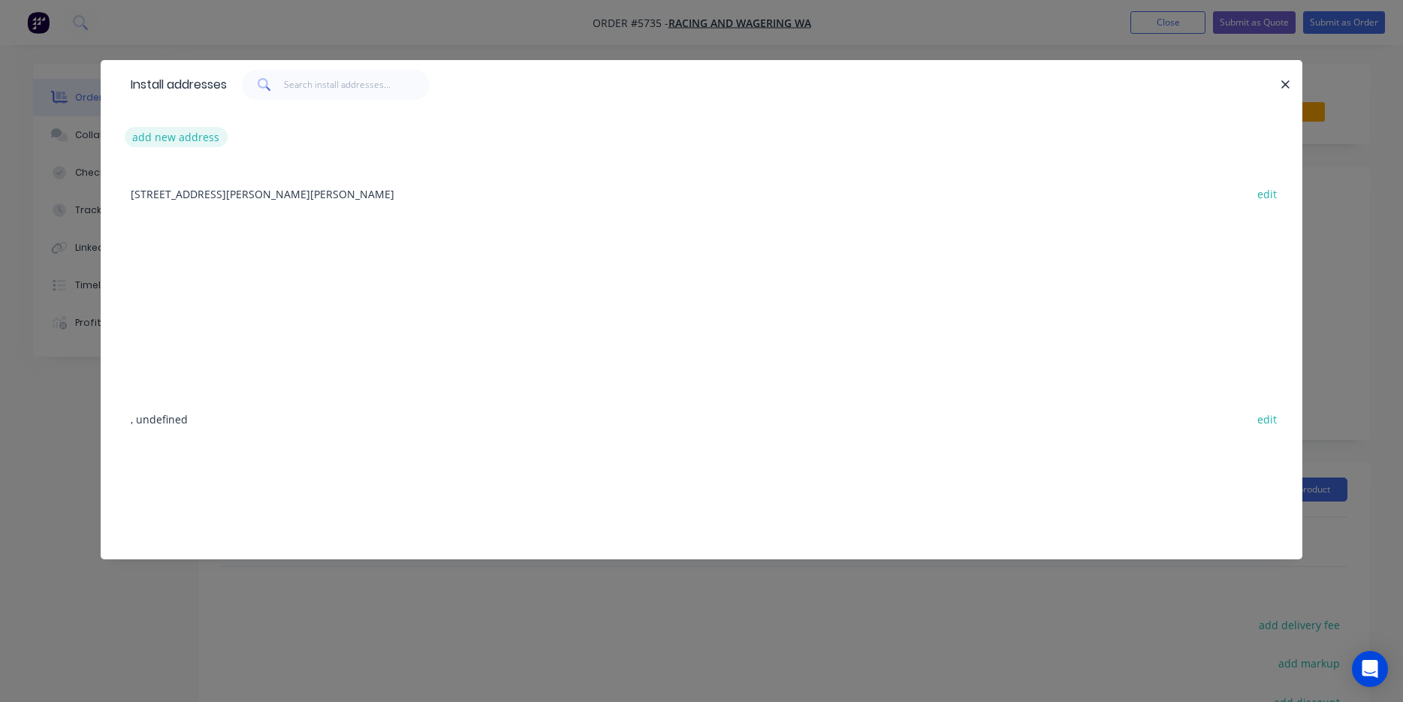
click at [189, 140] on button "add new address" at bounding box center [176, 137] width 103 height 20
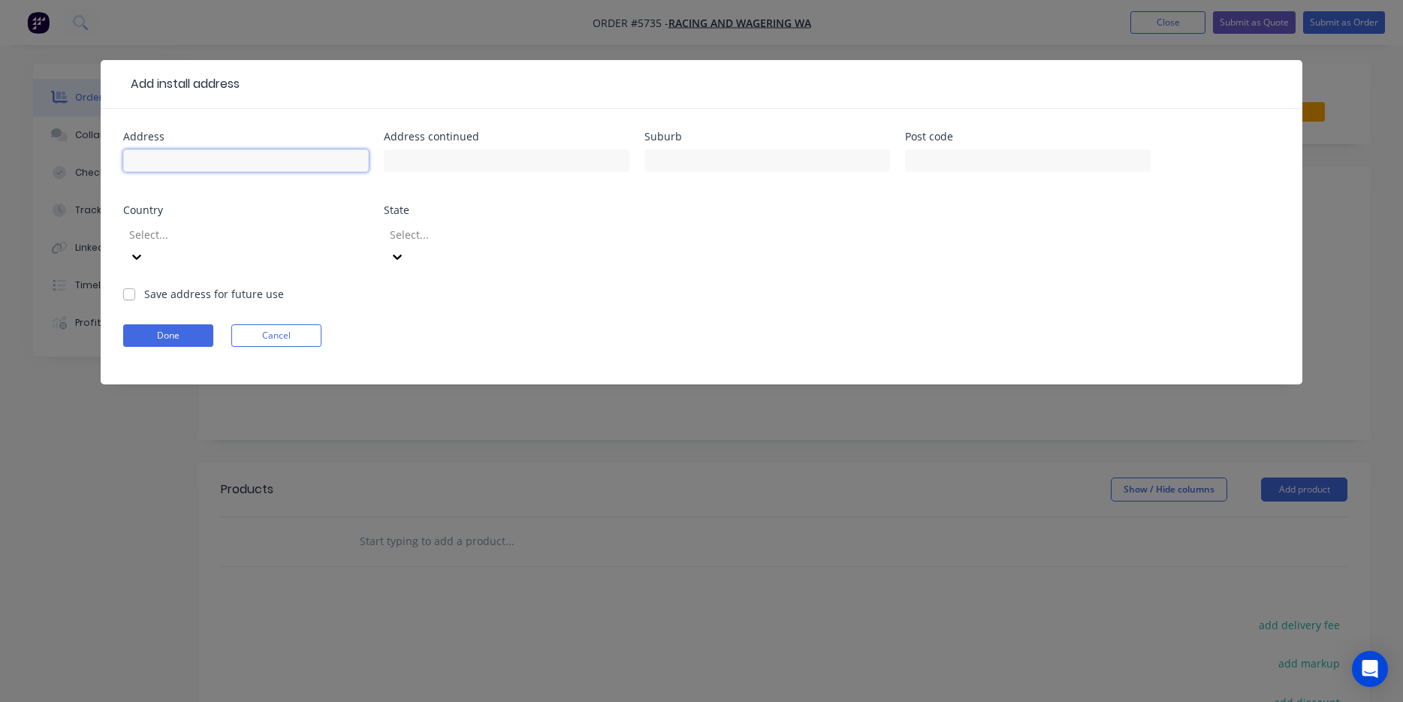
click at [227, 151] on input "text" at bounding box center [246, 160] width 246 height 23
paste input "[GEOGRAPHIC_DATA]"
type input "Pick from TAB office and Deliver to [GEOGRAPHIC_DATA]"
click at [161, 325] on button "Done" at bounding box center [168, 336] width 90 height 23
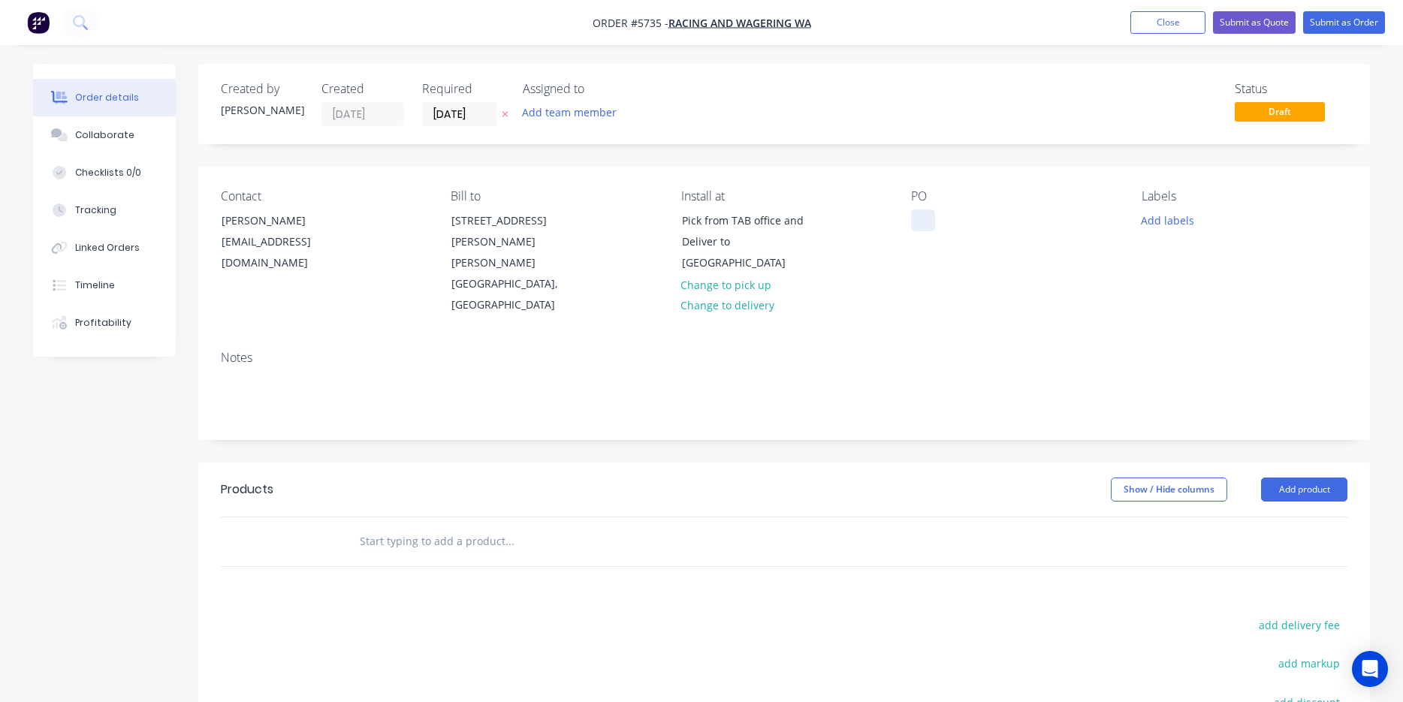
click at [920, 228] on div at bounding box center [923, 221] width 24 height 22
click at [446, 527] on input "text" at bounding box center [509, 542] width 300 height 30
type input "S"
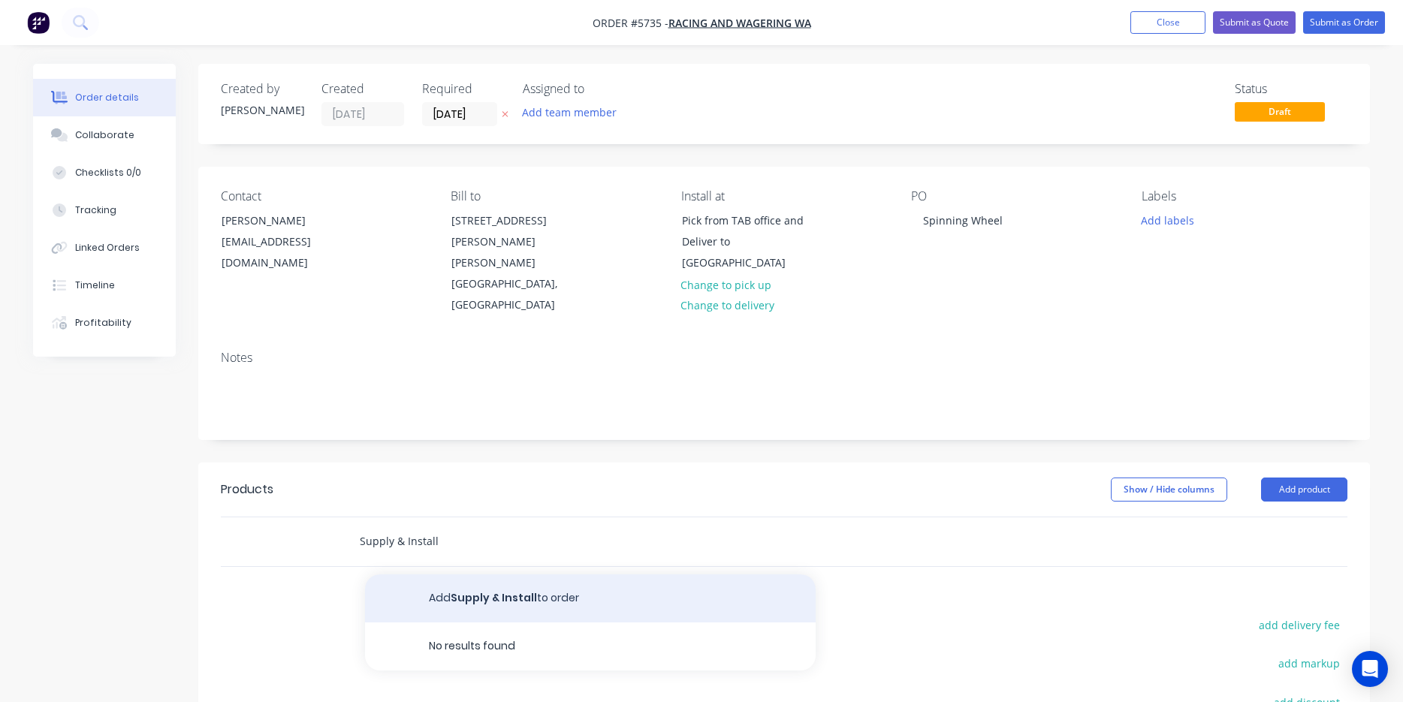
type input "Supply & Install"
click at [451, 575] on button "Add Supply & Install to order" at bounding box center [590, 599] width 451 height 48
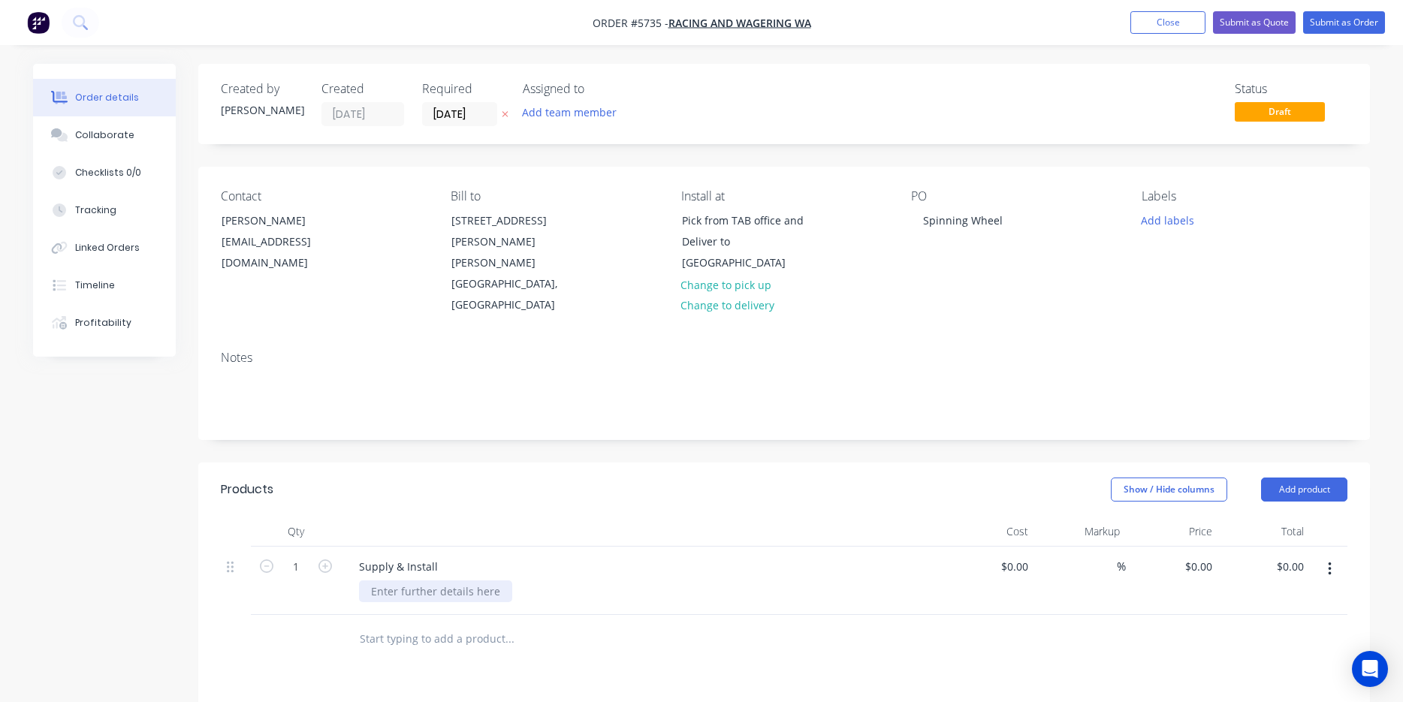
click at [407, 581] on div at bounding box center [435, 592] width 153 height 22
paste div
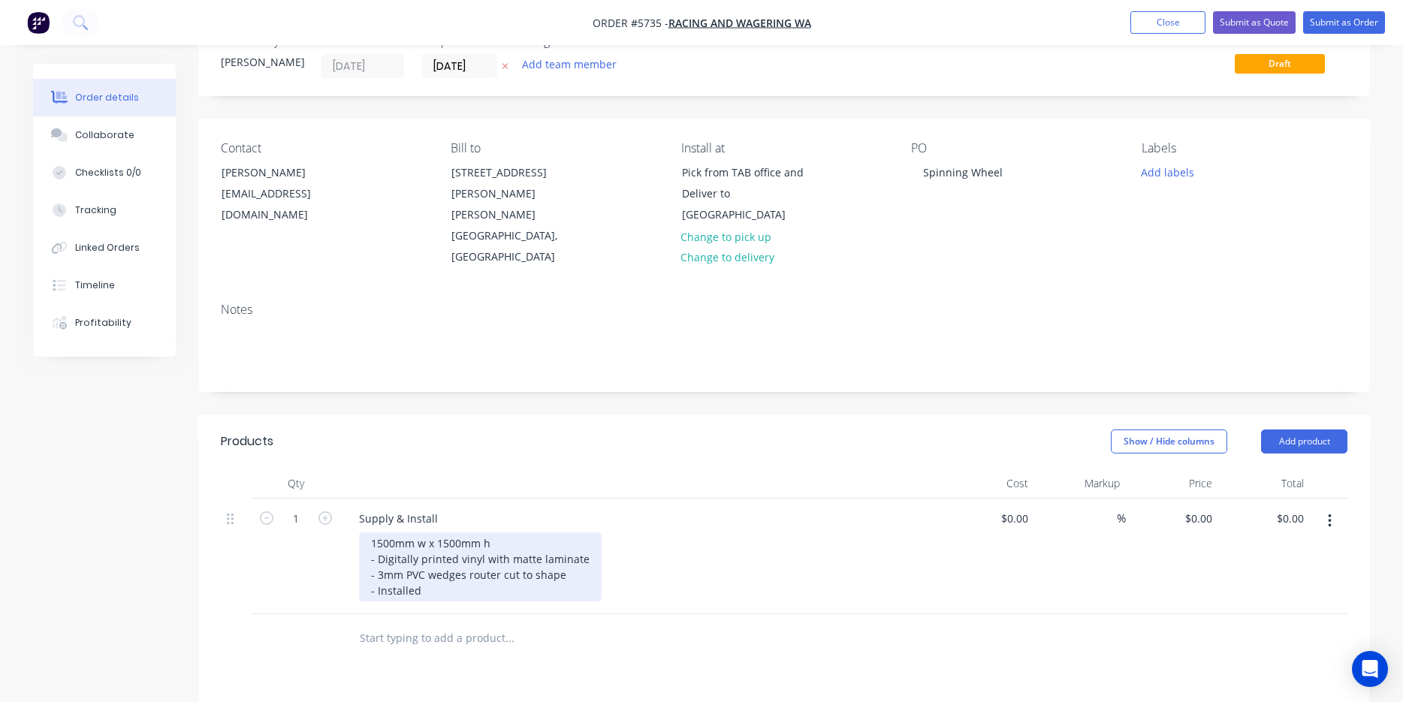
scroll to position [49, 0]
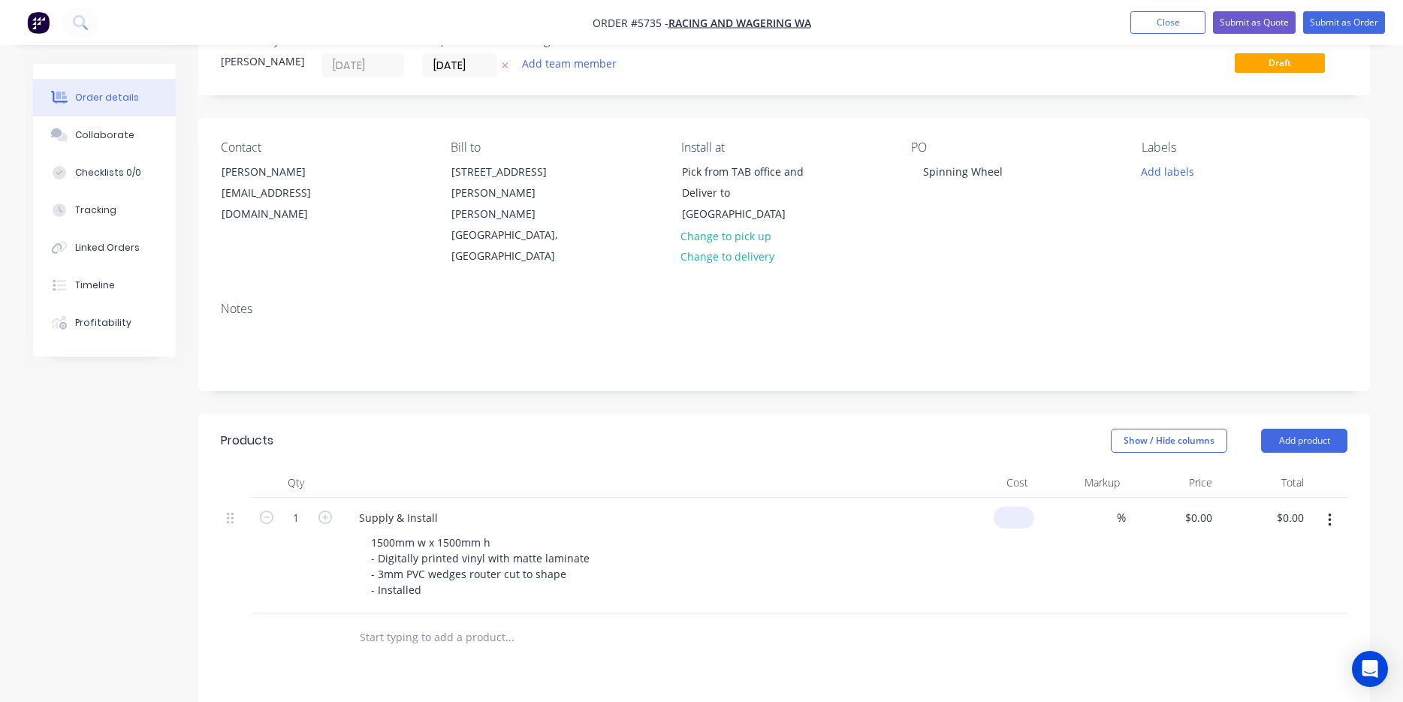
click at [1010, 498] on div "$0.00" at bounding box center [988, 556] width 92 height 116
type input "$690.00"
click at [920, 532] on div "1500mm w x 1500mm h - Digitally printed vinyl with matte laminate - 3mm PVC wed…" at bounding box center [647, 566] width 577 height 69
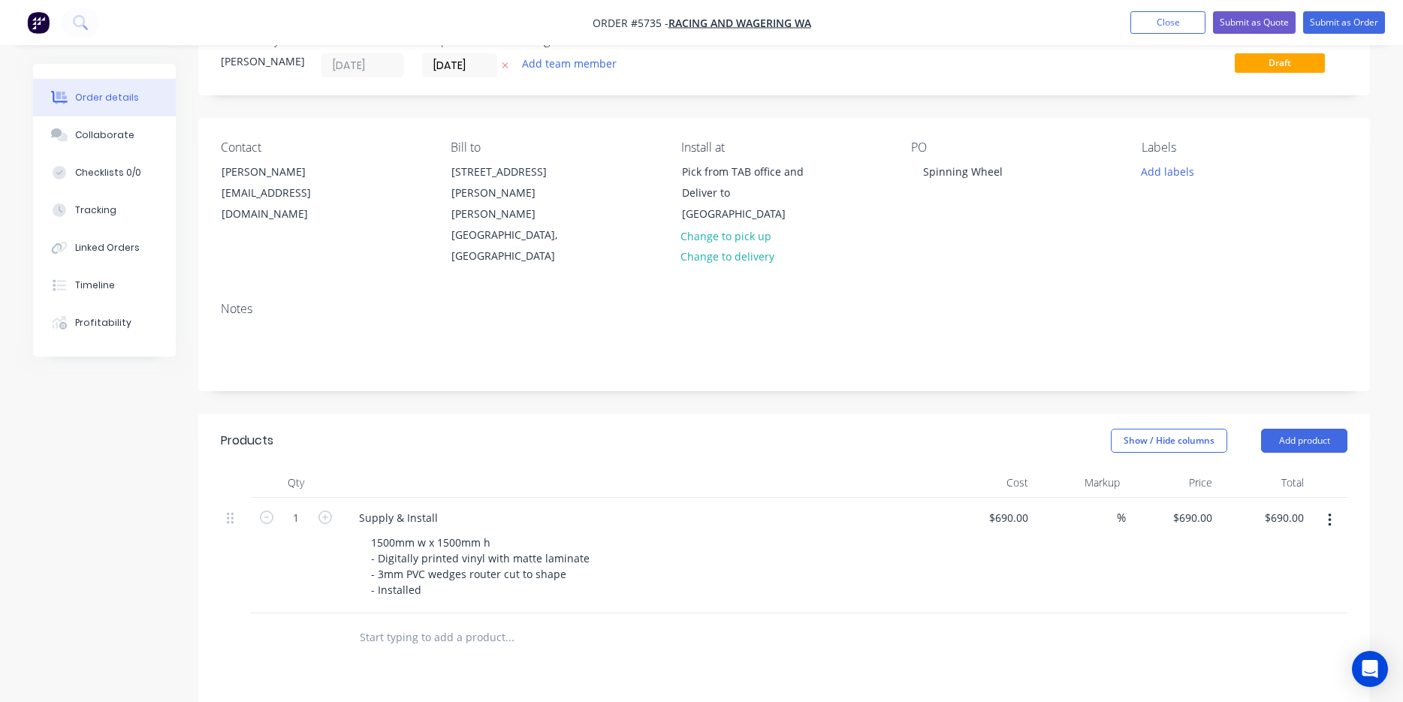
click at [479, 623] on input "text" at bounding box center [509, 638] width 300 height 30
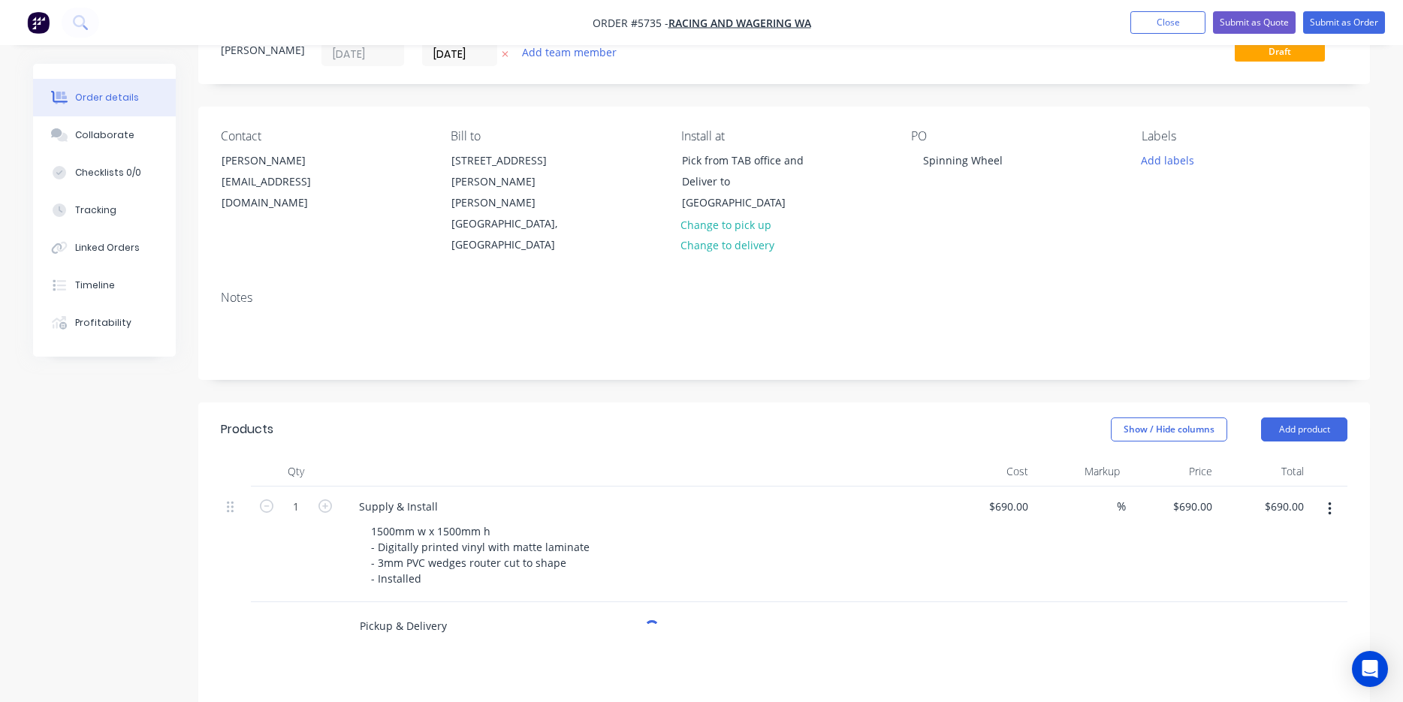
scroll to position [77, 0]
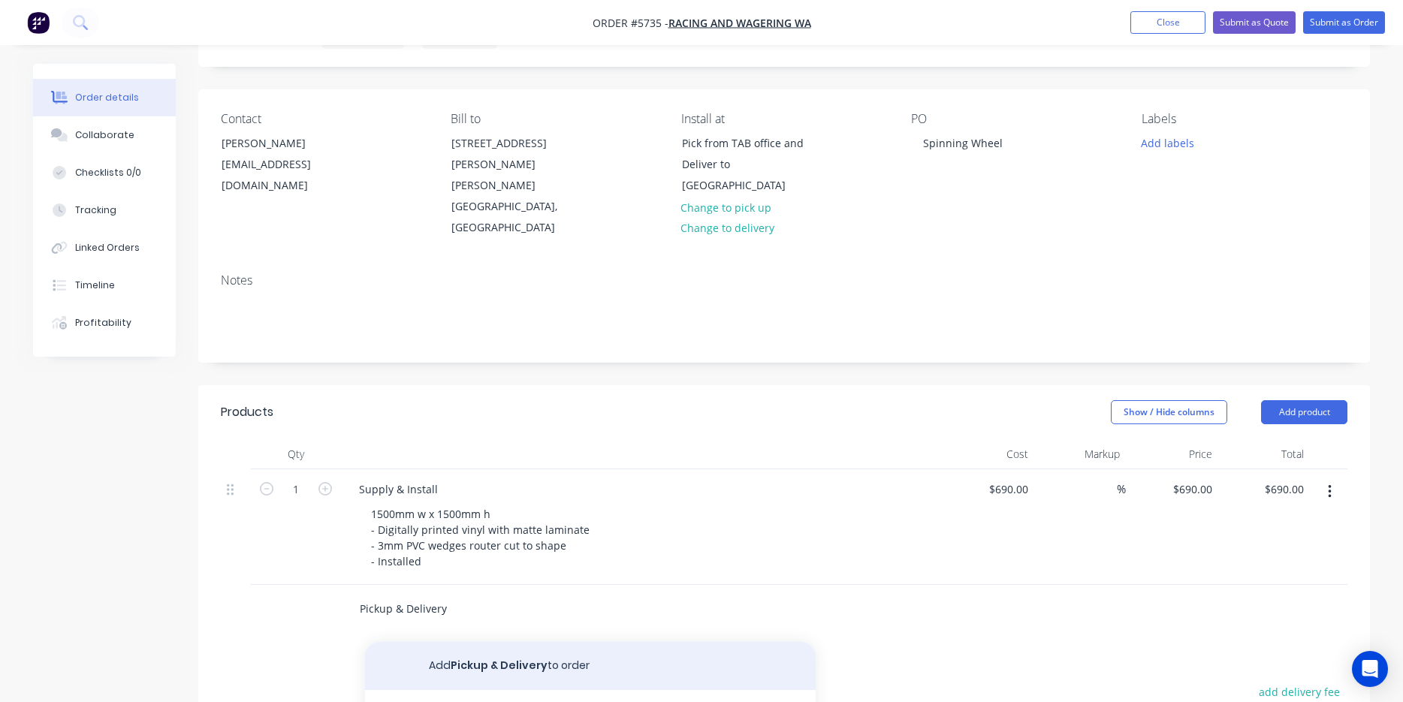
type input "Pickup & Delivery"
click at [511, 642] on button "Add Pickup & Delivery to order" at bounding box center [590, 666] width 451 height 48
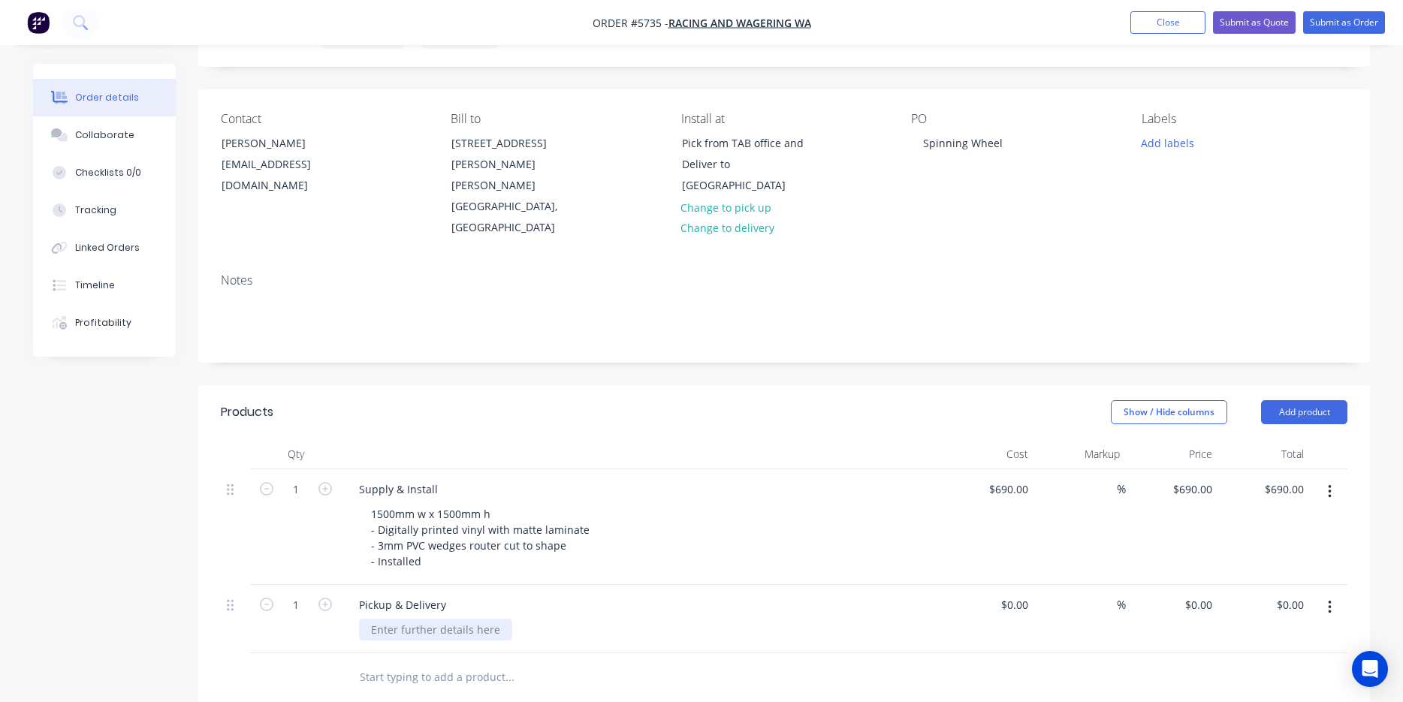
click at [461, 619] on div at bounding box center [435, 630] width 153 height 22
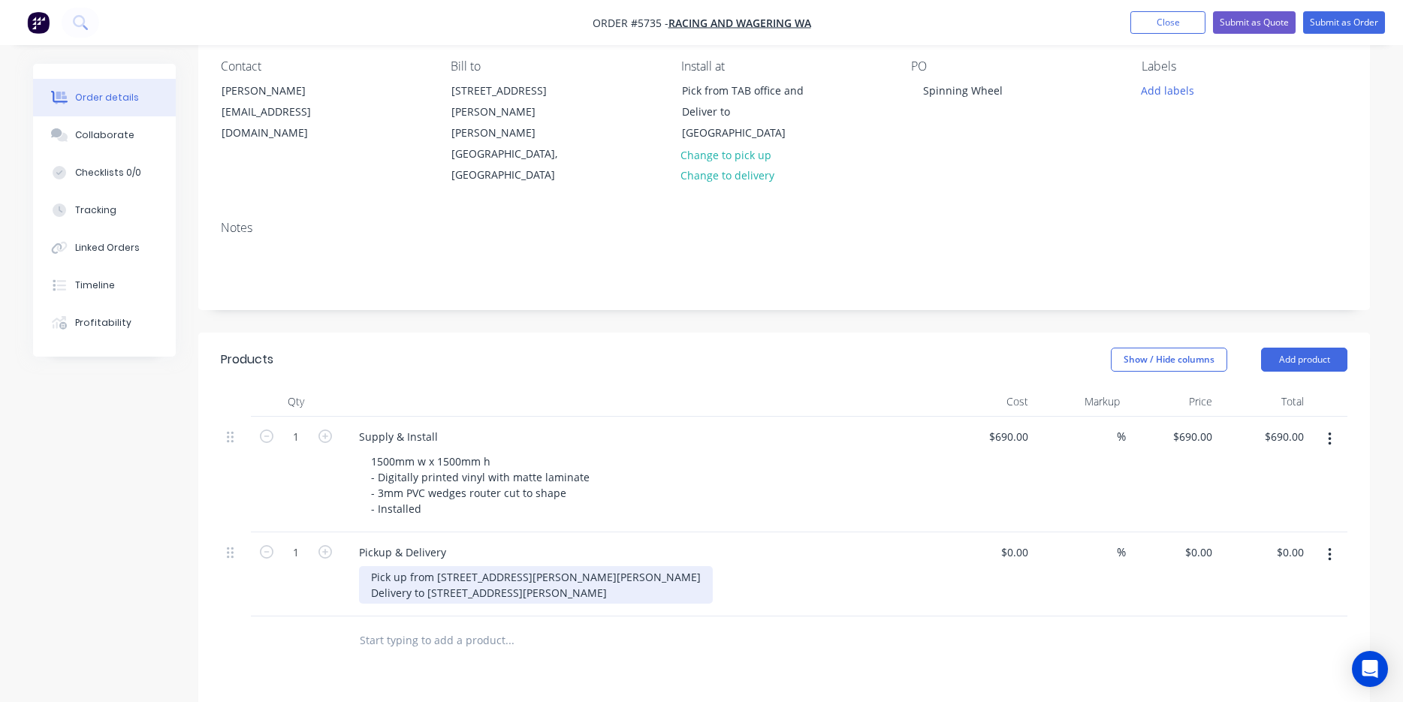
scroll to position [151, 0]
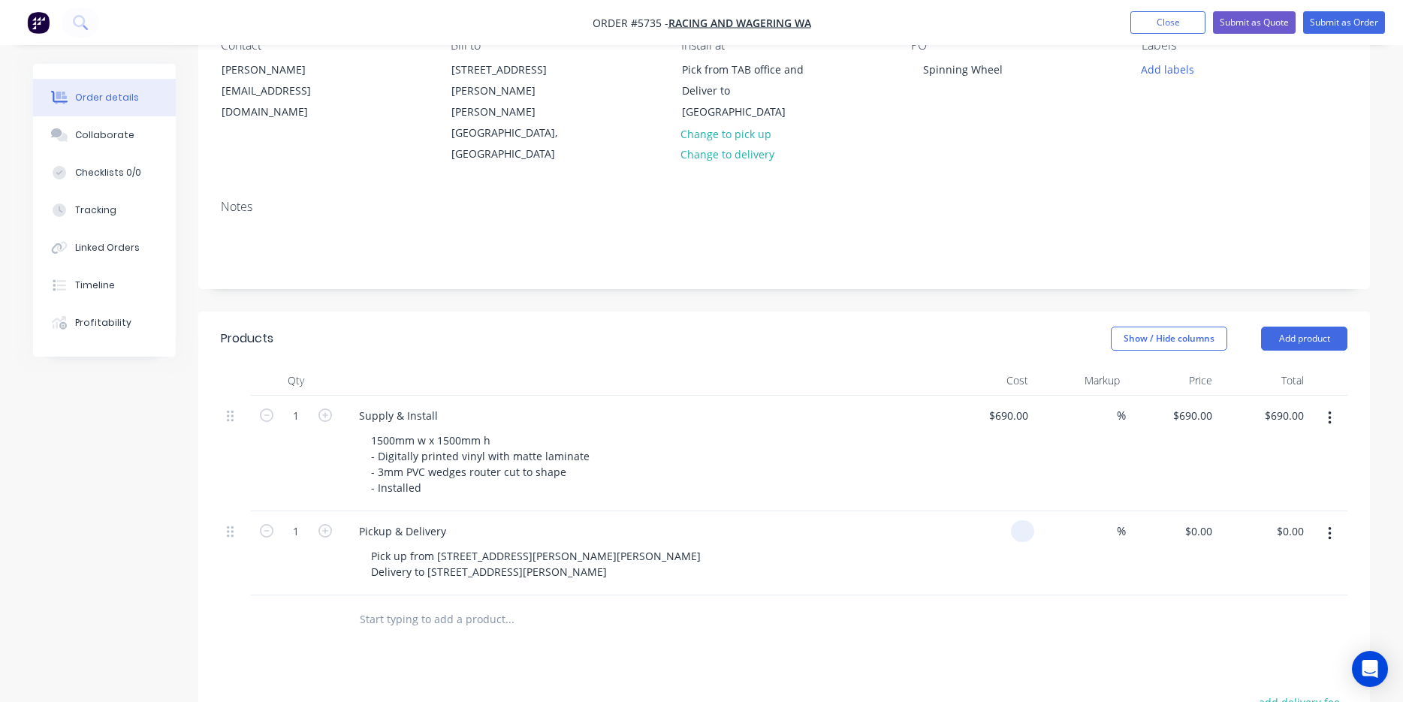
click at [1017, 521] on input at bounding box center [1025, 532] width 17 height 22
type input "$380.00"
click at [966, 596] on div at bounding box center [784, 620] width 1127 height 49
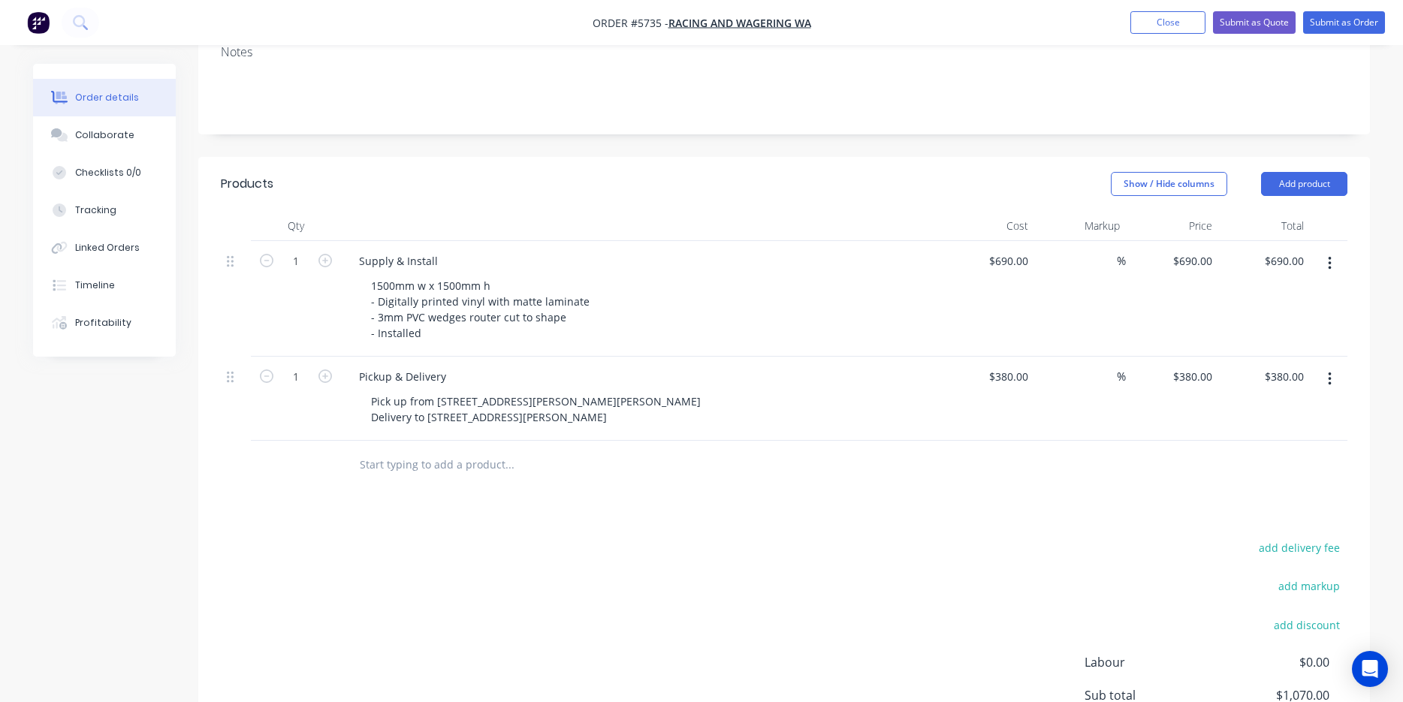
scroll to position [304, 0]
click at [1009, 367] on input "380" at bounding box center [1022, 378] width 26 height 22
type input "$350.00"
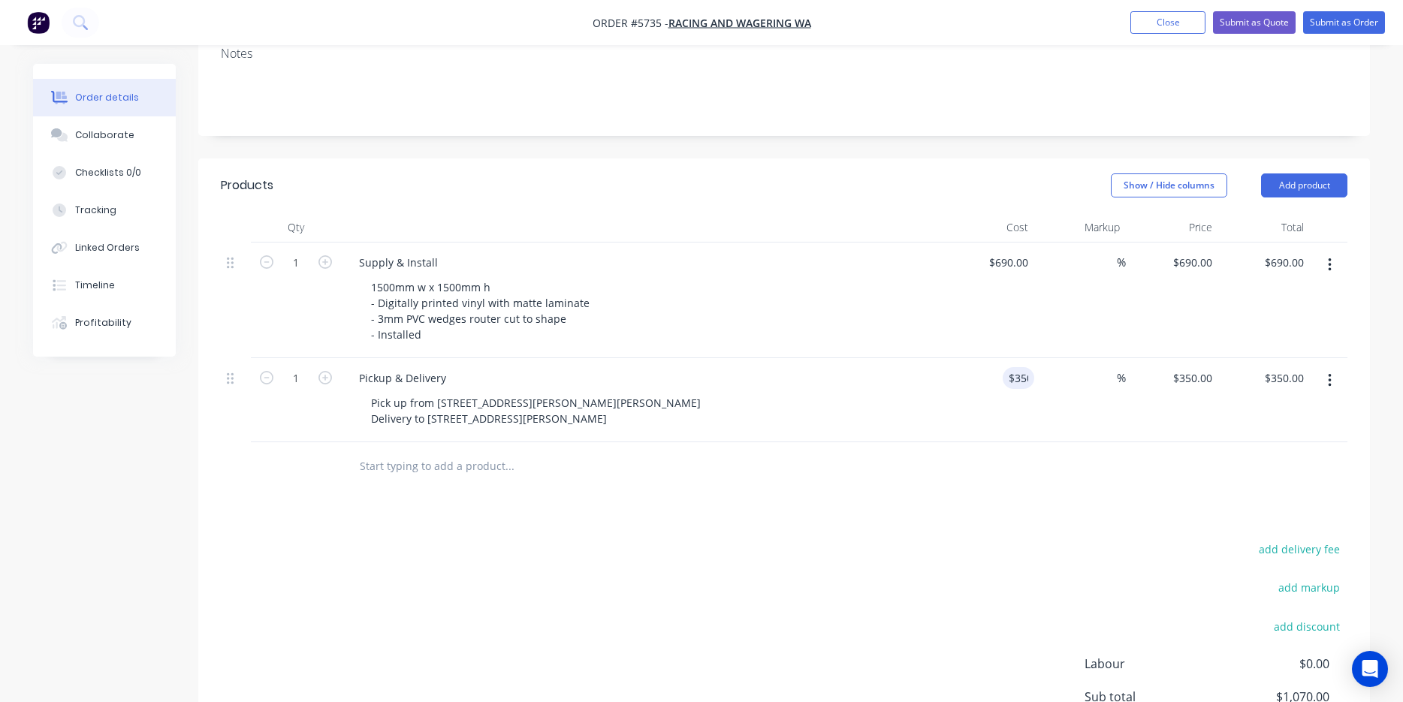
click at [889, 461] on div "Products Show / Hide columns Add product Qty Cost Markup Price Total 1 Supply &…" at bounding box center [784, 505] width 1172 height 693
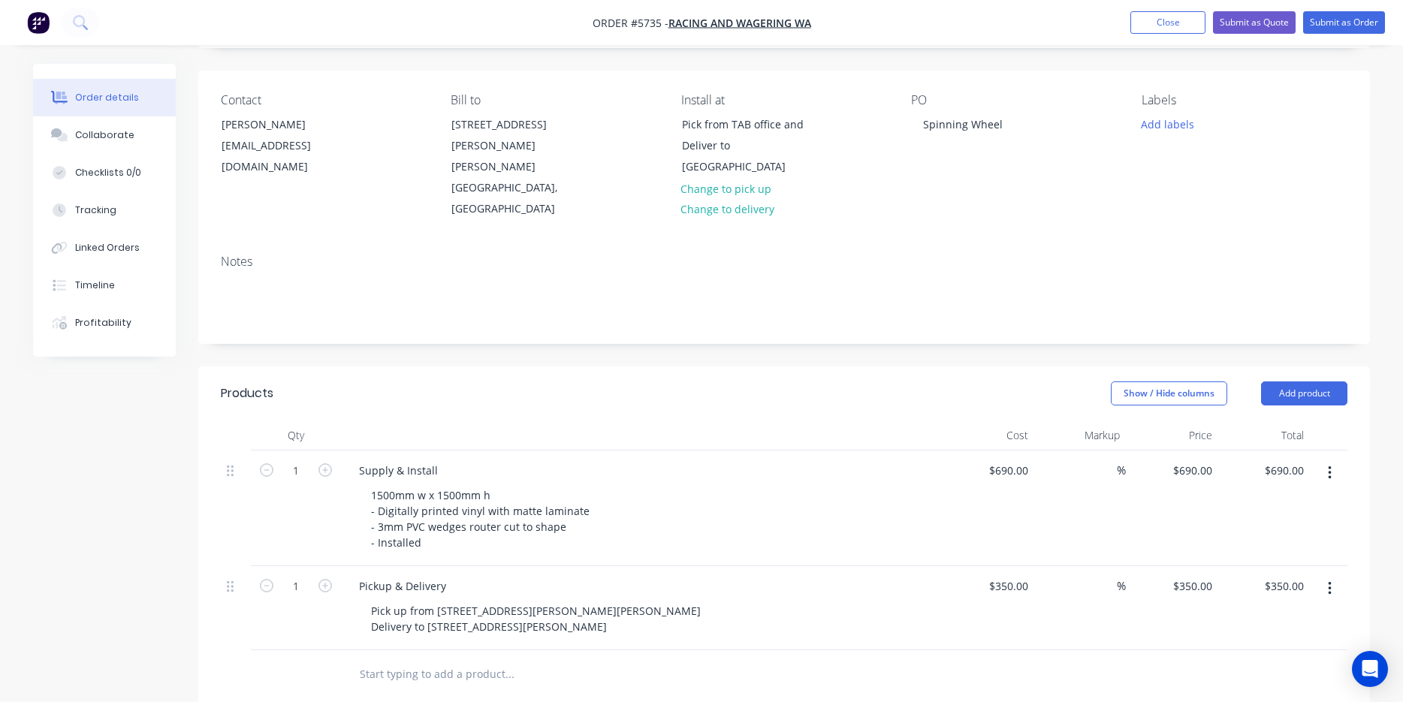
scroll to position [89, 0]
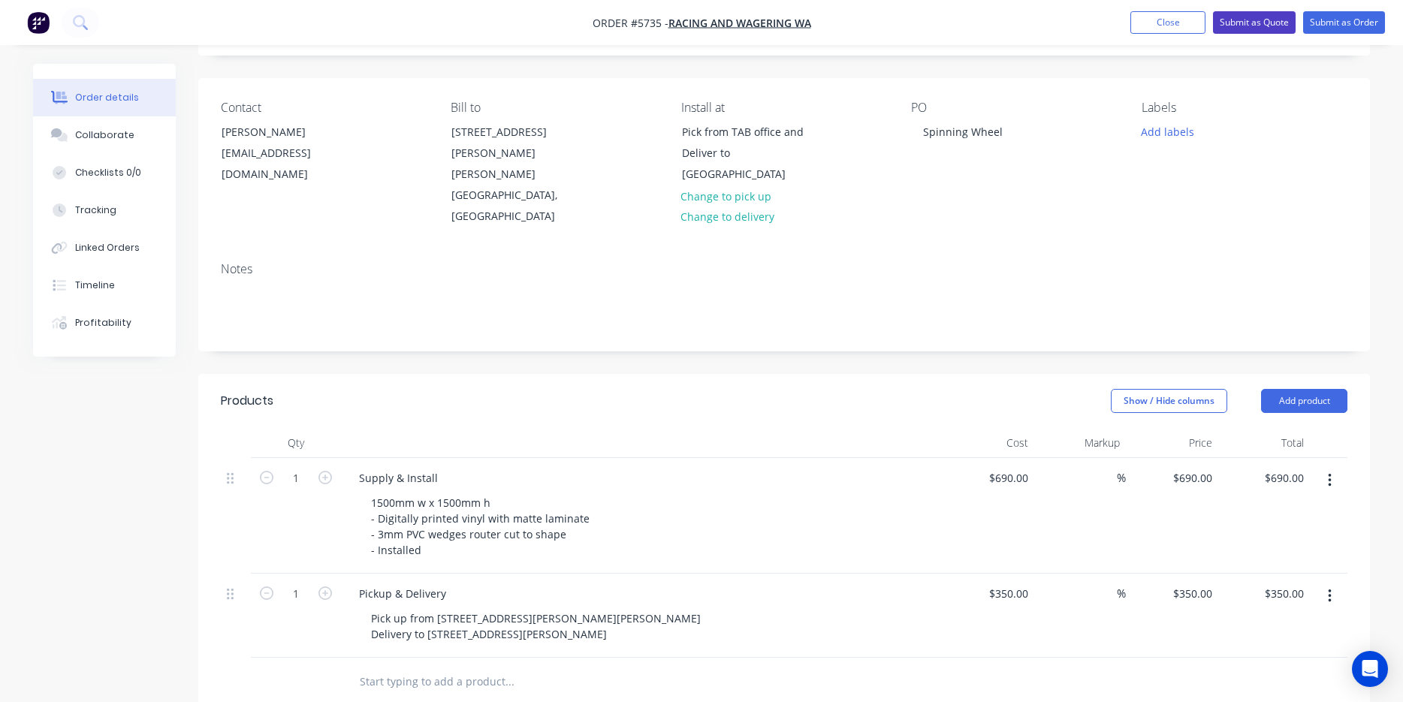
click at [1270, 23] on button "Submit as Quote" at bounding box center [1254, 22] width 83 height 23
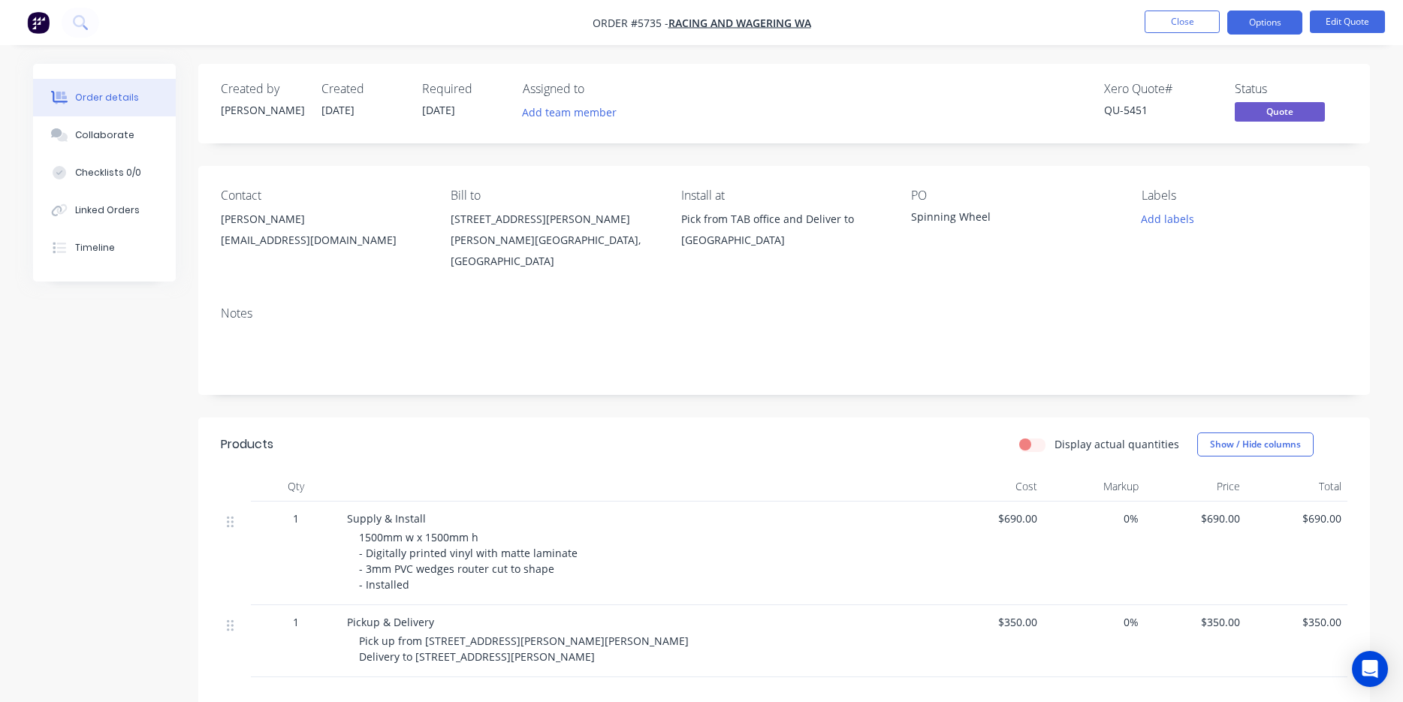
click at [1270, 23] on button "Options" at bounding box center [1265, 23] width 75 height 24
click at [1019, 20] on nav "Order #5735 - Racing And Wagering WA Close Options EMAIL / PRINT Quote Proforma…" at bounding box center [701, 22] width 1403 height 45
click at [1281, 17] on button "Options" at bounding box center [1265, 23] width 75 height 24
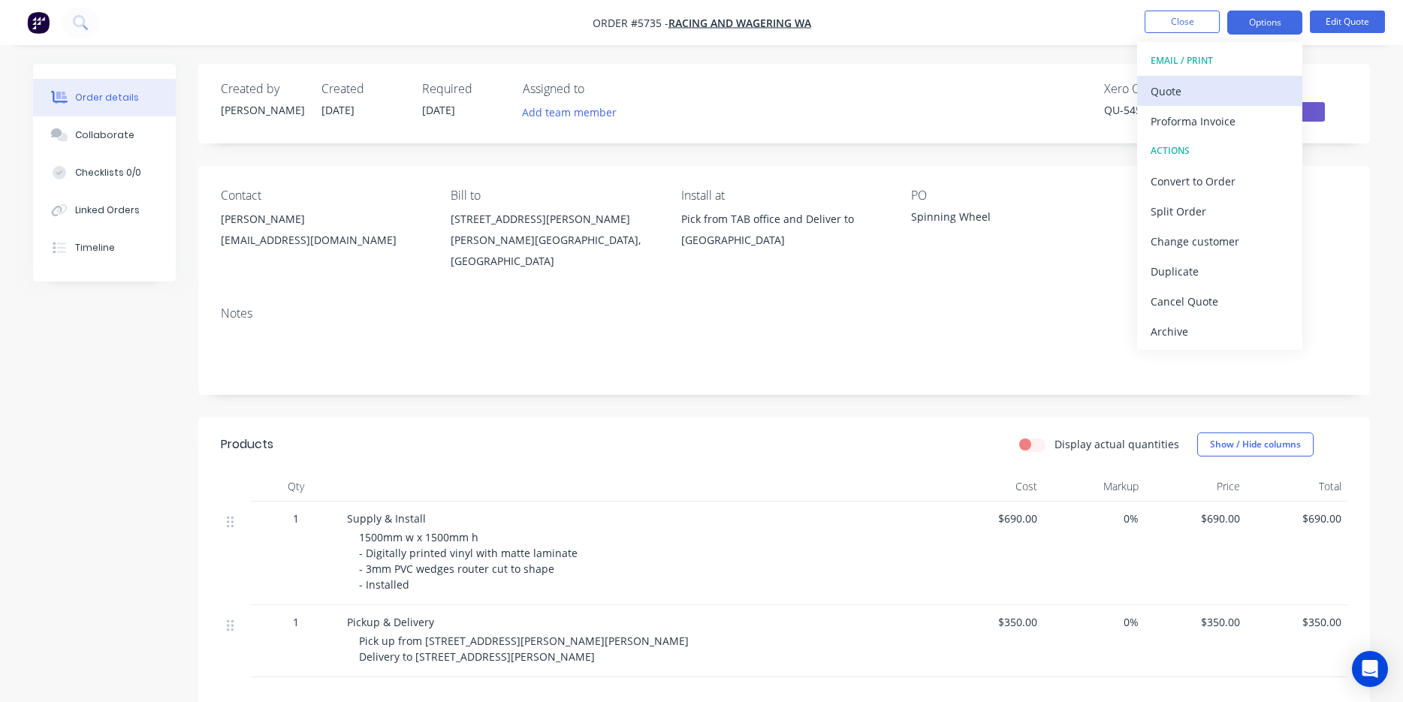
click at [1209, 92] on div "Quote" at bounding box center [1220, 91] width 138 height 22
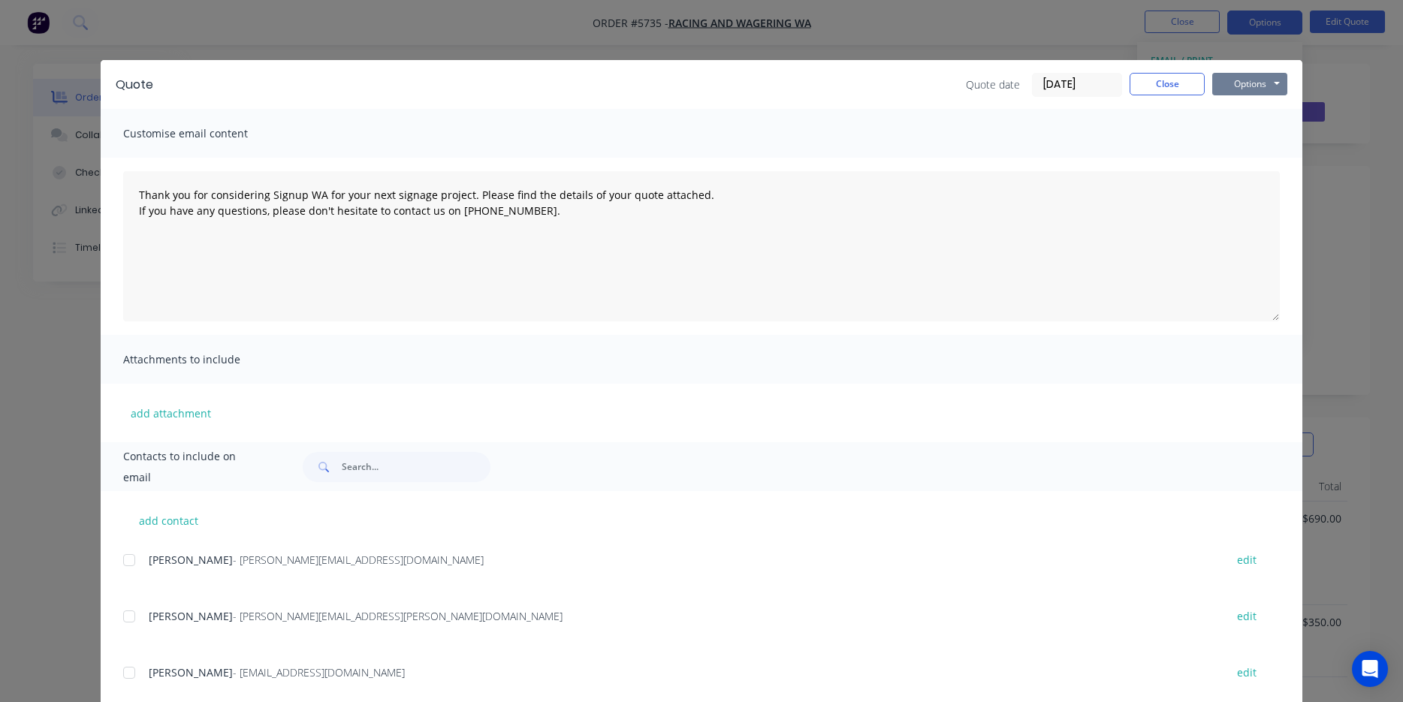
click at [1250, 80] on button "Options" at bounding box center [1249, 84] width 75 height 23
click at [1250, 144] on button "Print" at bounding box center [1260, 135] width 96 height 25
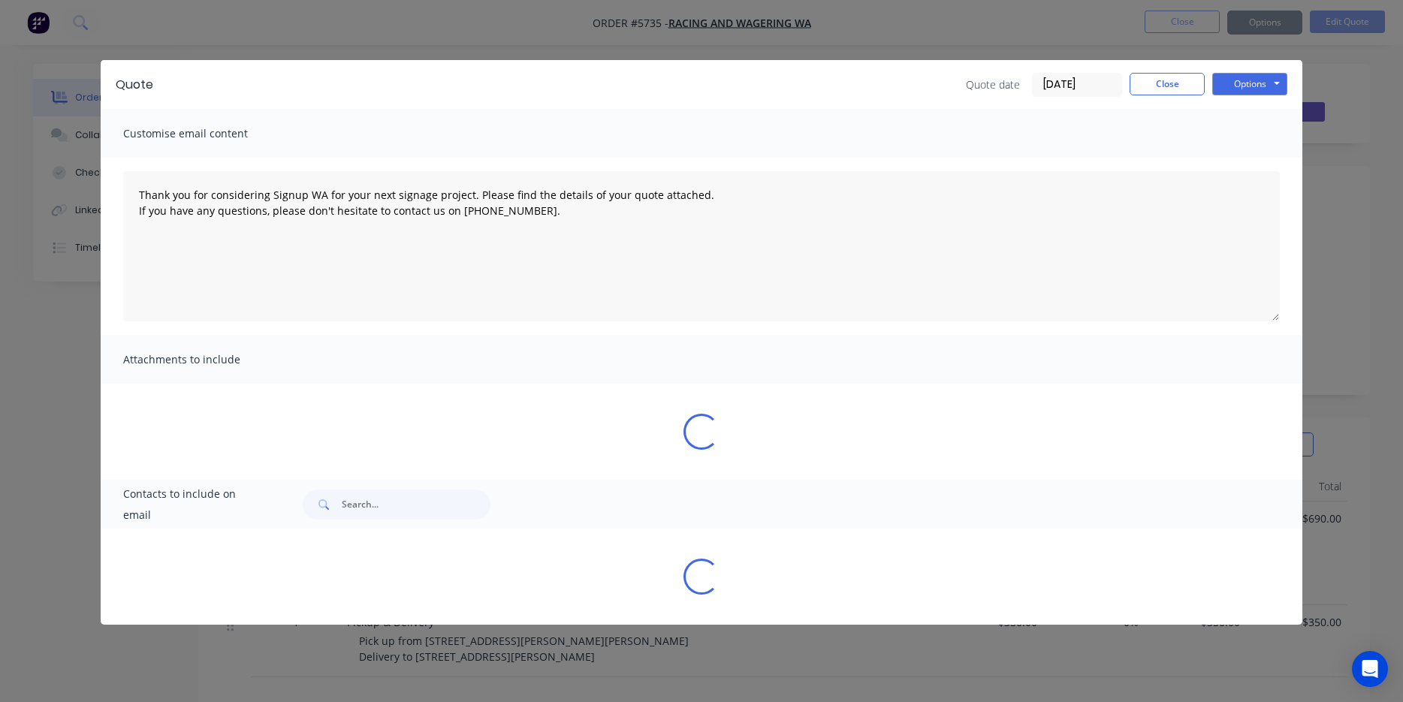
type textarea "Thank you for considering Signup WA for your next signage project. Please find …"
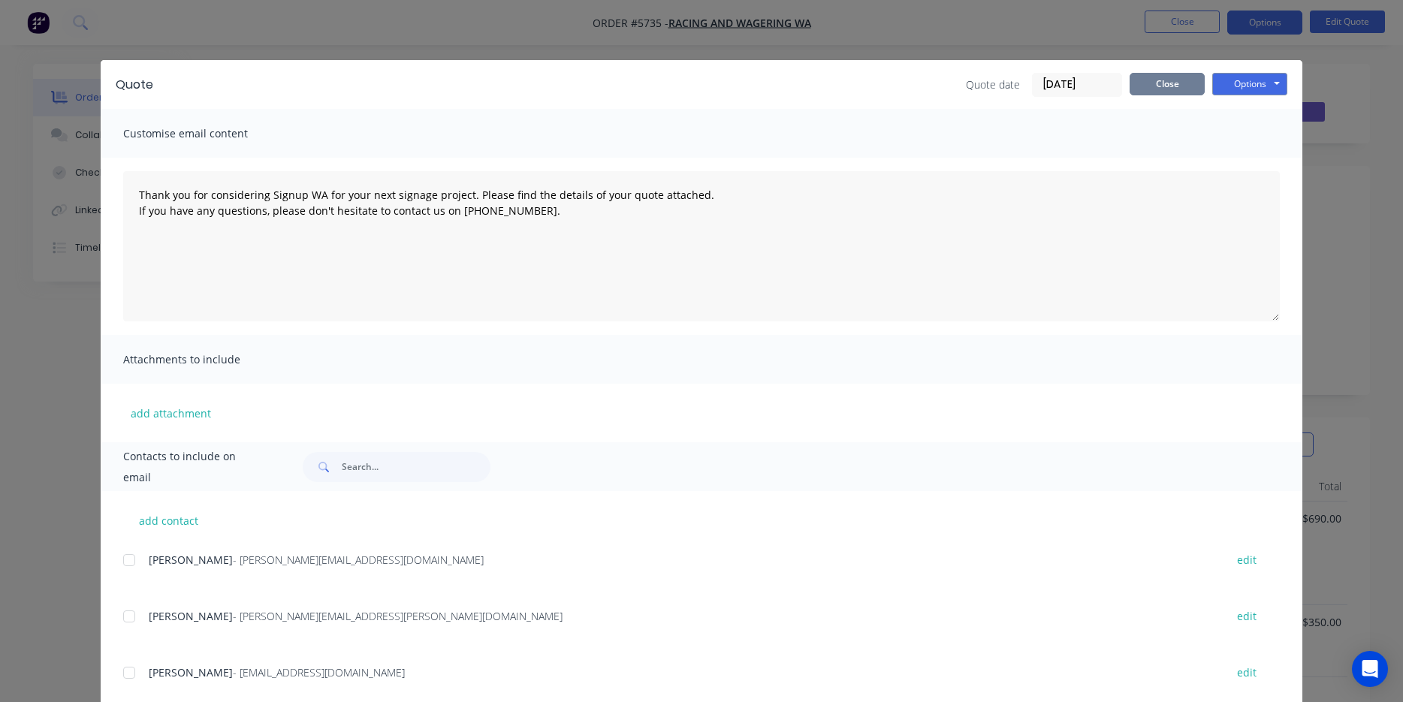
click at [1168, 74] on button "Close" at bounding box center [1167, 84] width 75 height 23
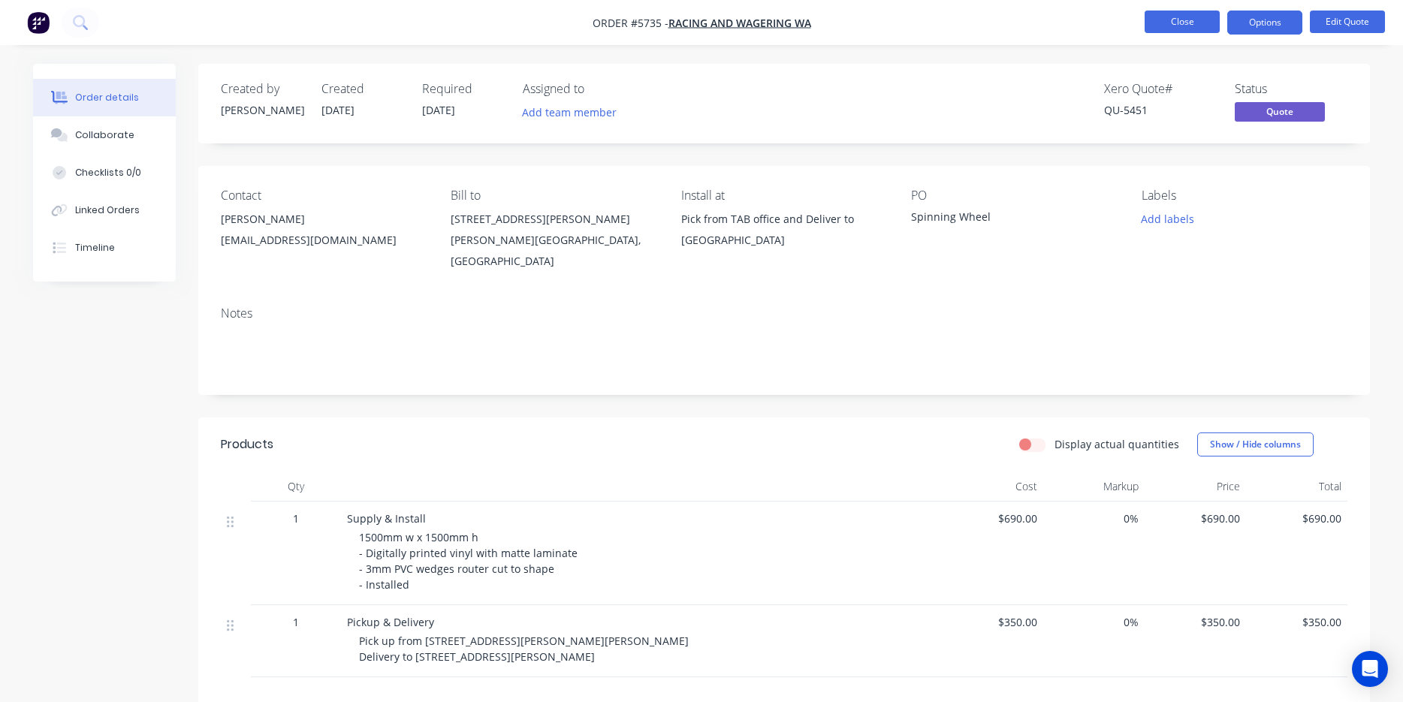
click at [1173, 22] on button "Close" at bounding box center [1182, 22] width 75 height 23
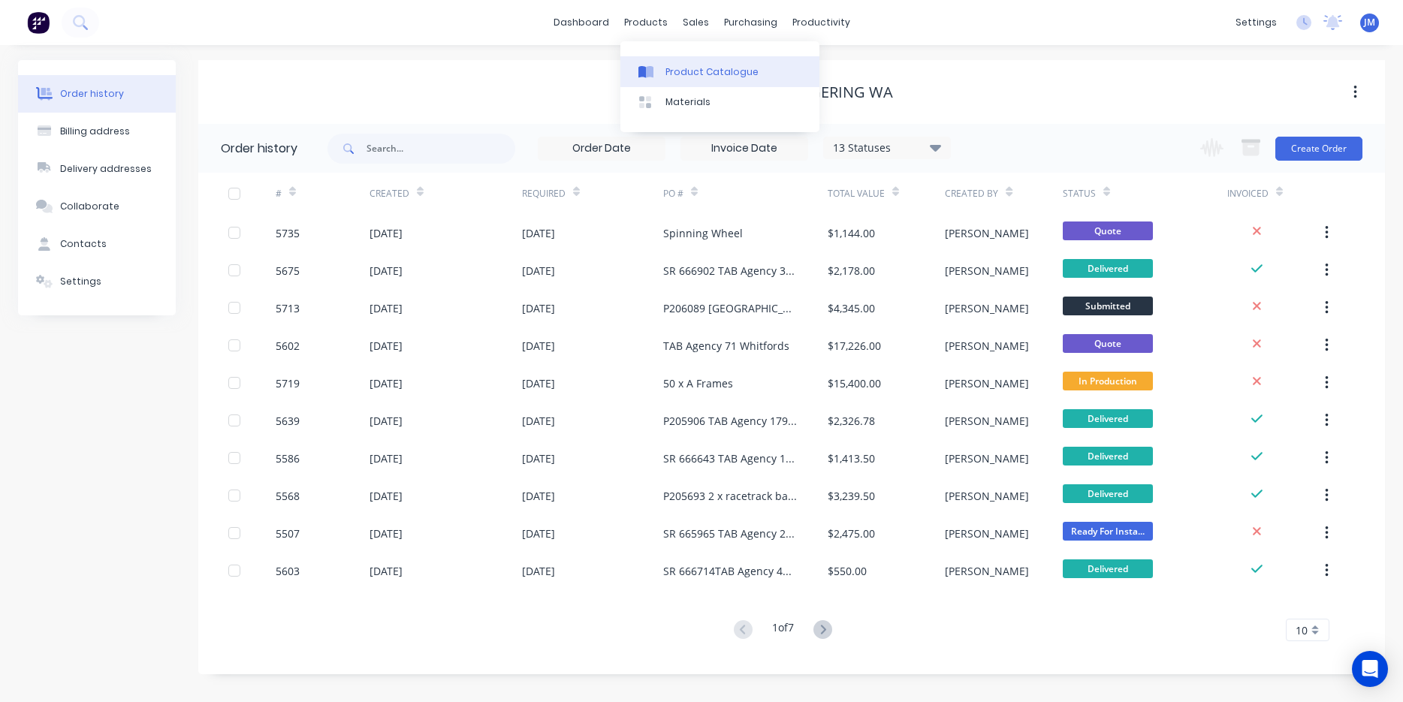
click at [671, 68] on div "Product Catalogue" at bounding box center [712, 72] width 93 height 14
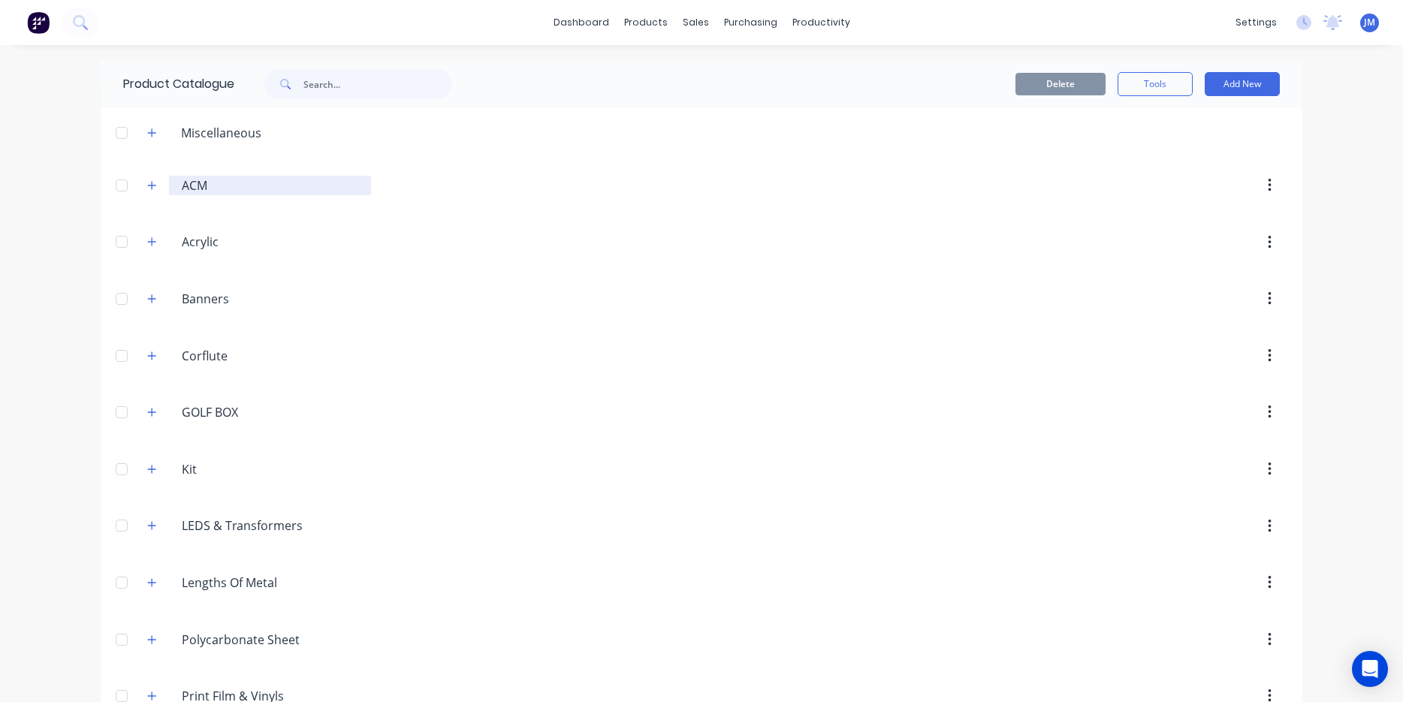
click at [180, 186] on div "ACM ACM" at bounding box center [270, 186] width 202 height 20
click at [150, 184] on icon "button" at bounding box center [151, 185] width 9 height 11
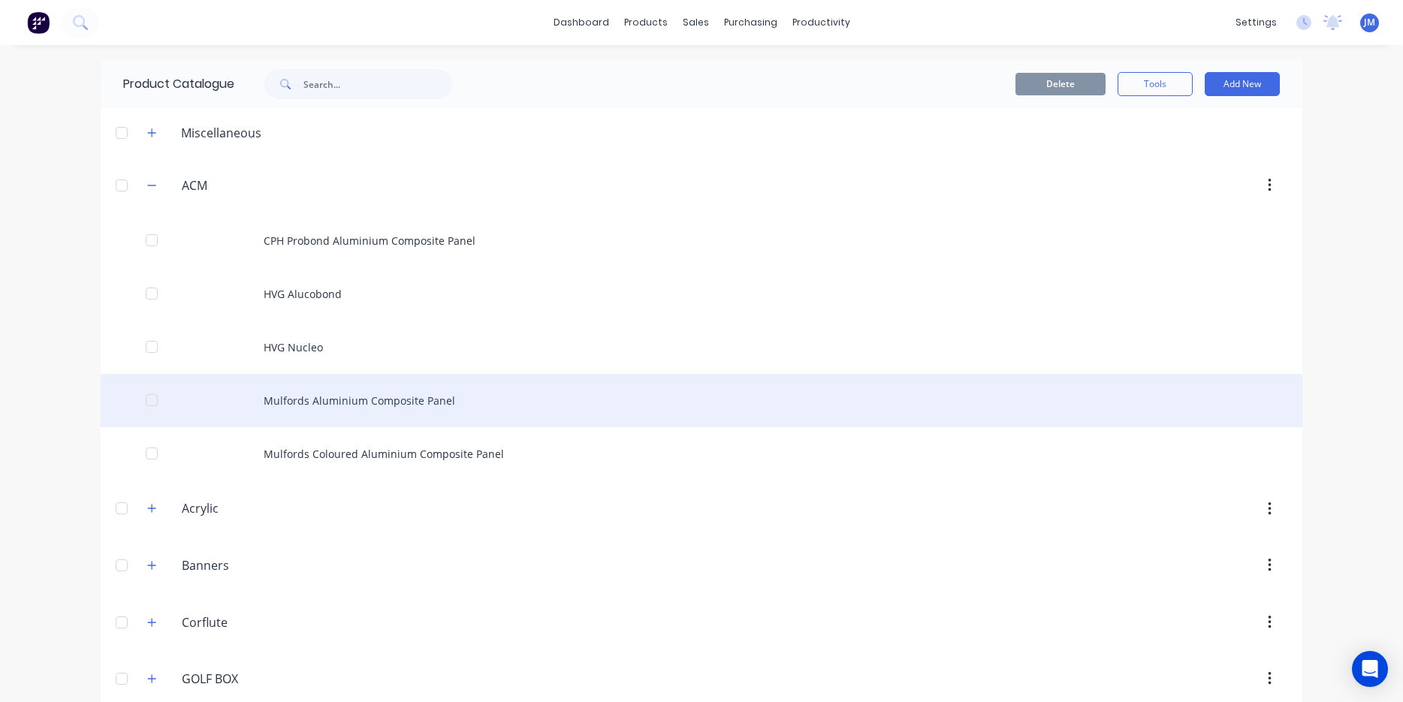
click at [343, 394] on div "Mulfords Aluminium Composite Panel" at bounding box center [702, 400] width 1202 height 53
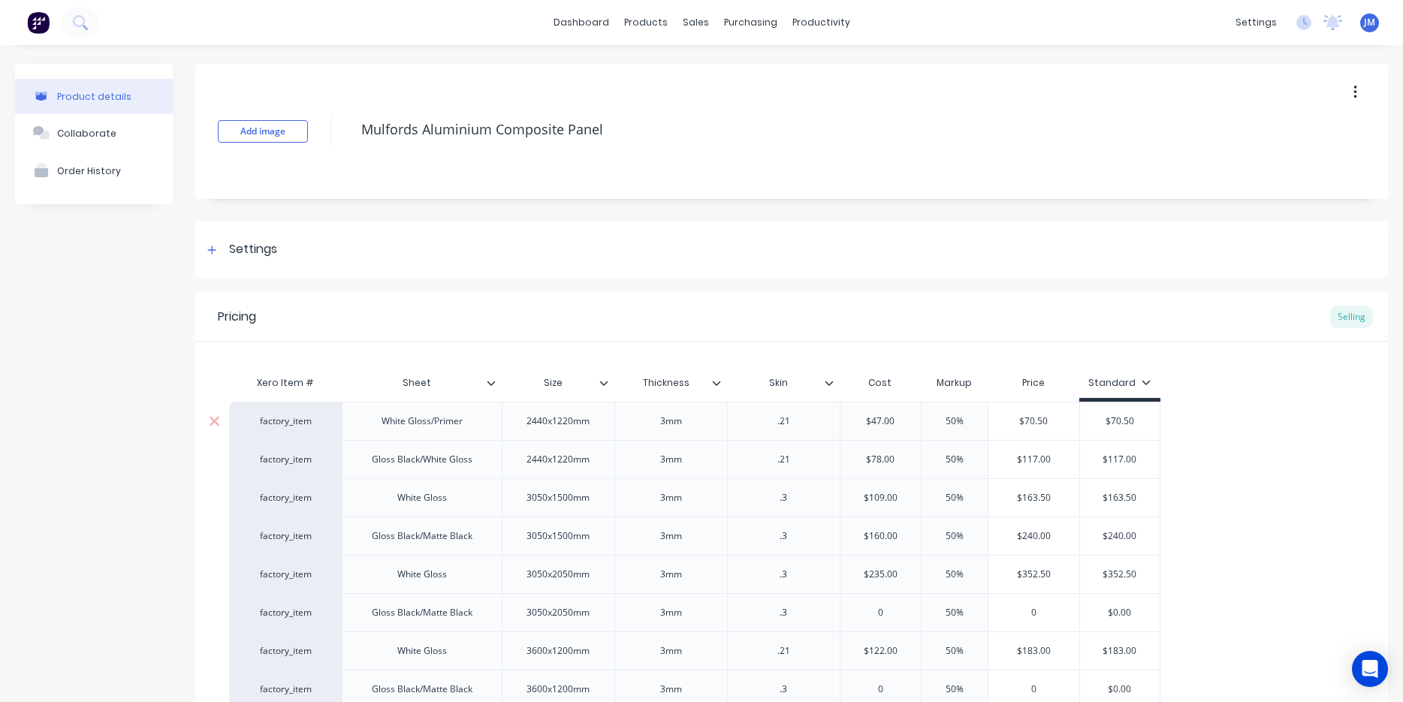
type textarea "x"
